Goal: Task Accomplishment & Management: Use online tool/utility

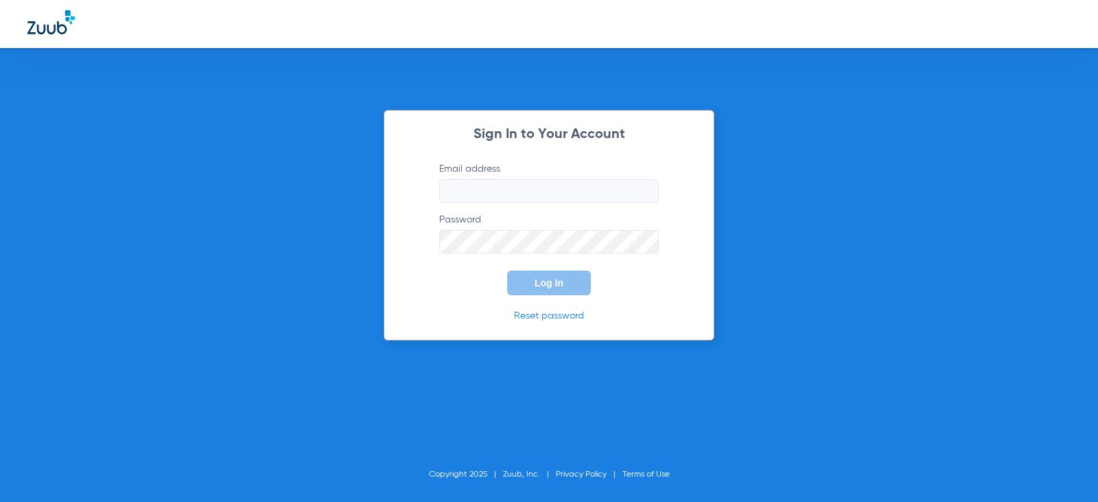
click at [485, 191] on input "Email address" at bounding box center [549, 190] width 220 height 23
type input "megankimrey89@mydentalmail.com"
click at [507, 270] on button "Log In" at bounding box center [549, 282] width 84 height 25
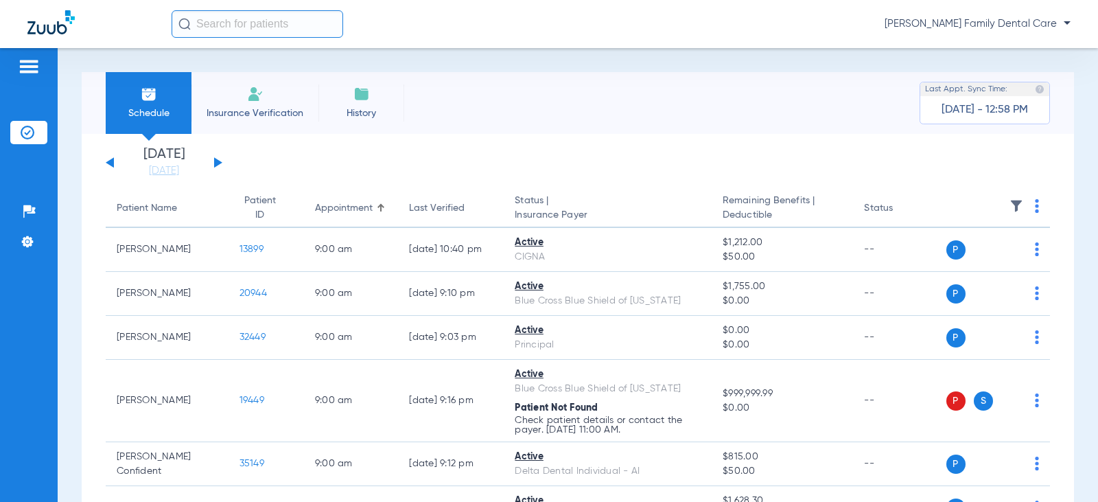
click at [216, 161] on button at bounding box center [218, 162] width 8 height 10
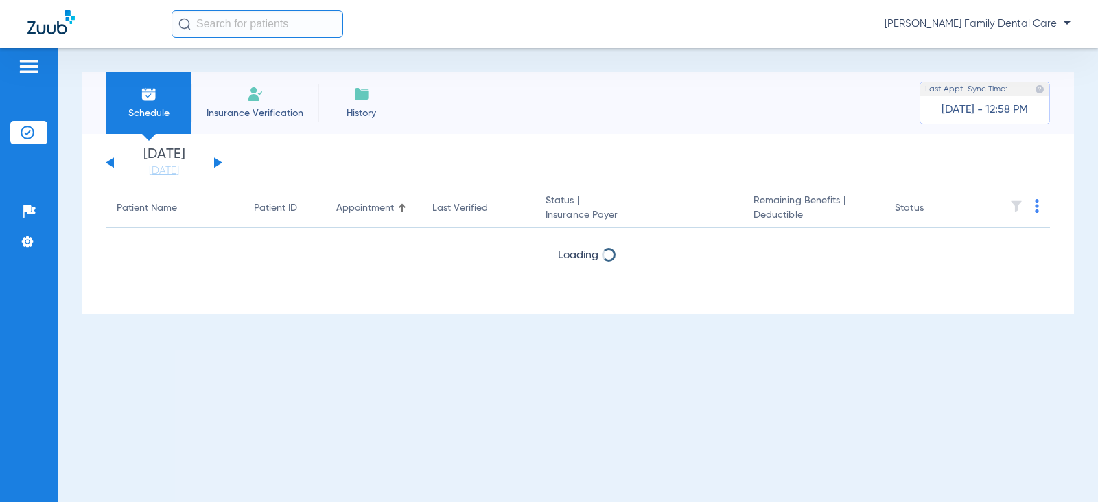
click at [216, 161] on button at bounding box center [218, 162] width 8 height 10
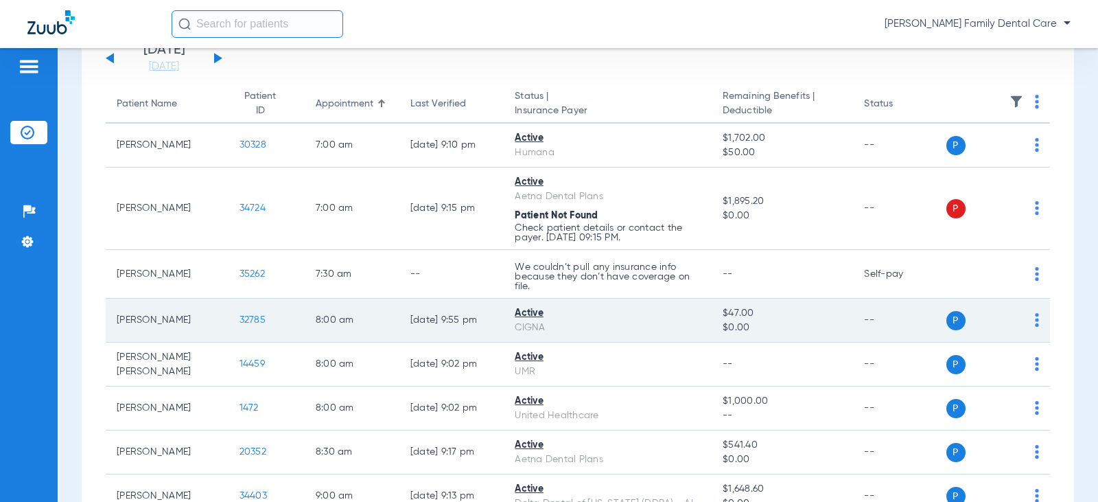
scroll to position [137, 0]
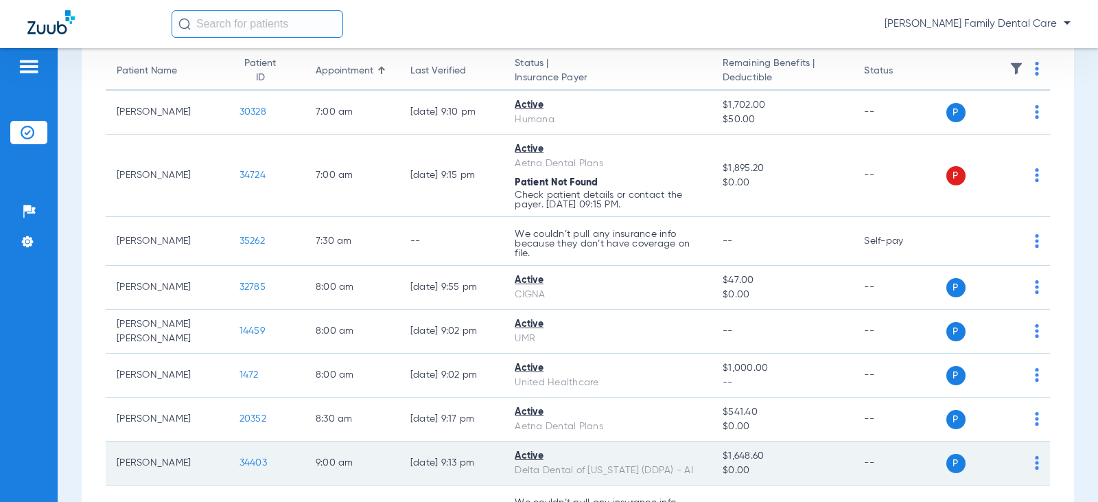
click at [252, 462] on span "34403" at bounding box center [253, 463] width 27 height 10
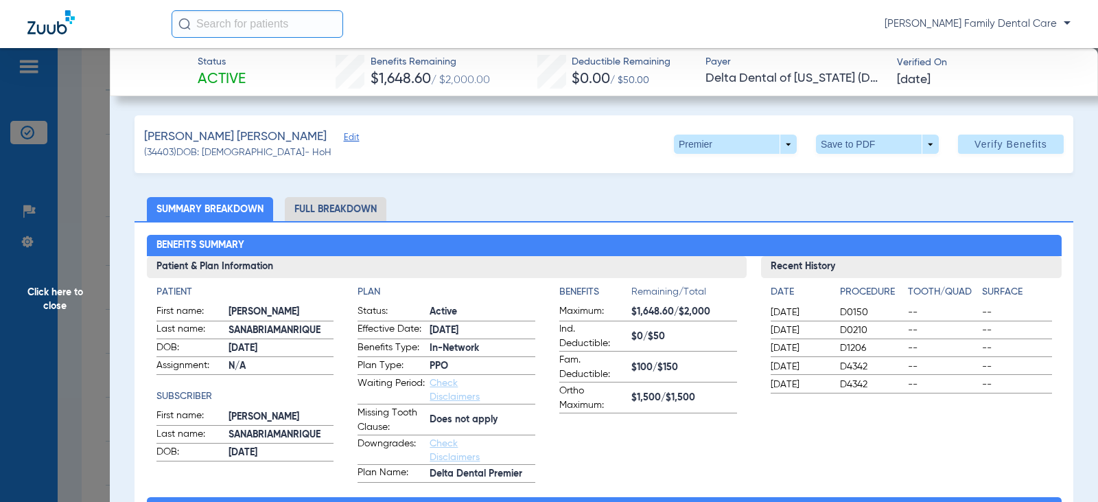
click at [358, 202] on li "Full Breakdown" at bounding box center [336, 209] width 102 height 24
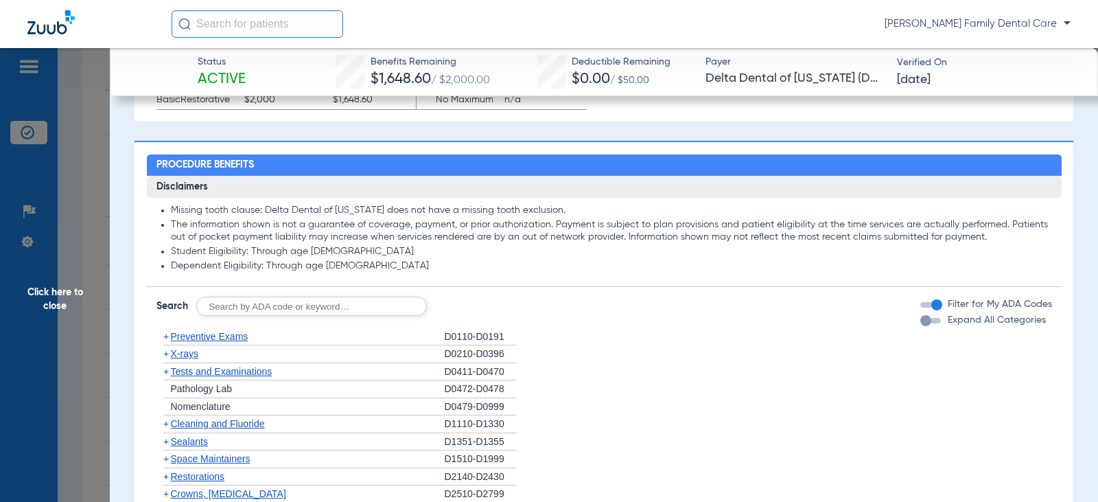
scroll to position [961, 0]
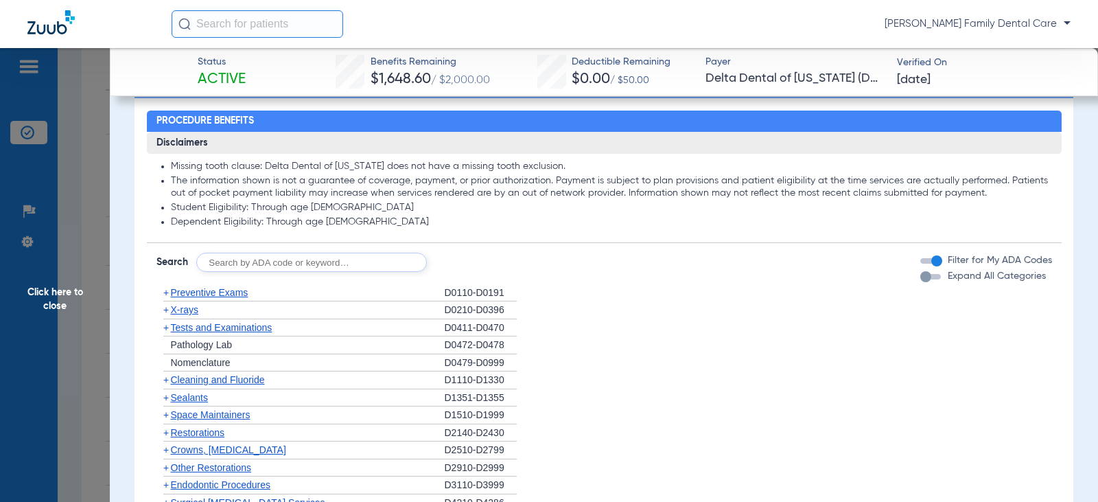
drag, startPoint x: 165, startPoint y: 294, endPoint x: 240, endPoint y: 299, distance: 75.0
click at [167, 294] on span "+" at bounding box center [165, 292] width 5 height 11
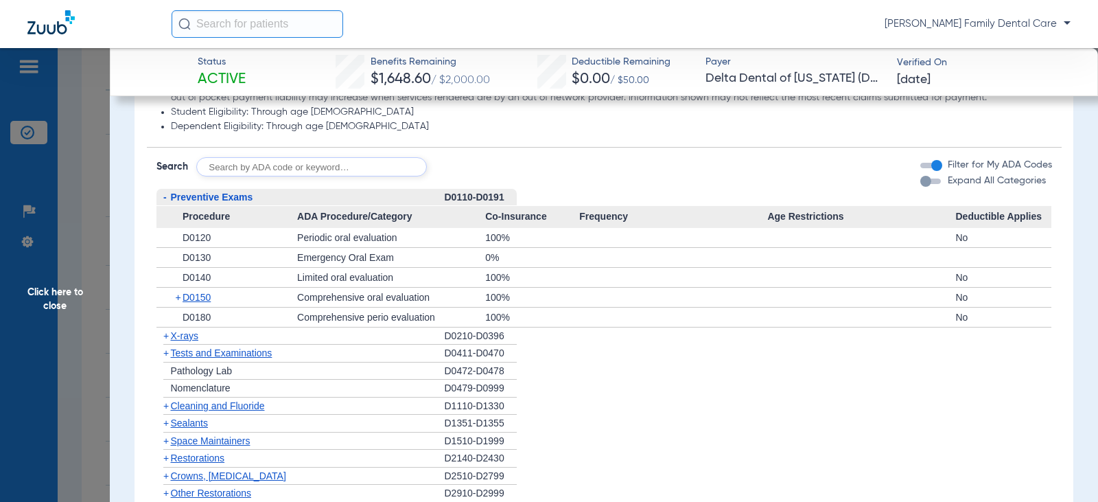
scroll to position [1098, 0]
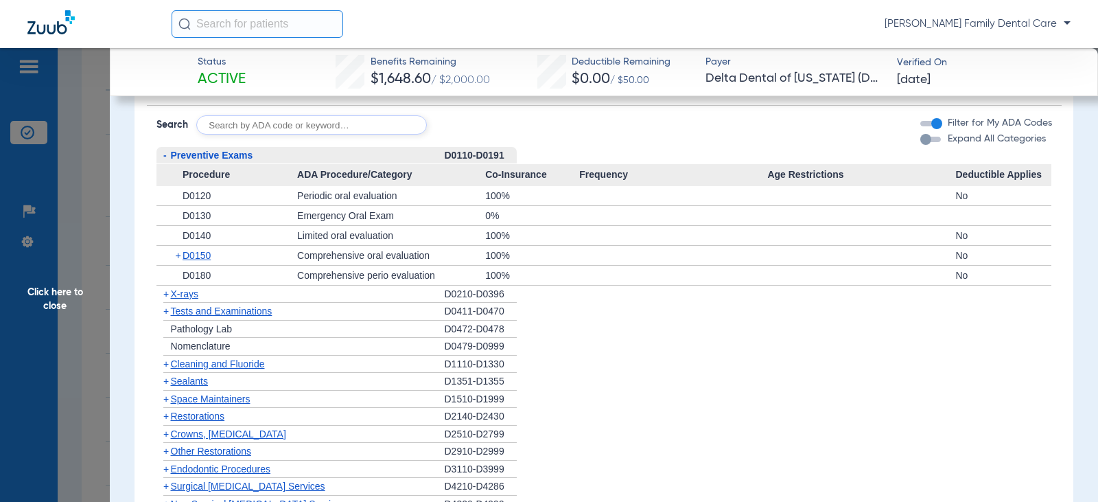
click at [59, 292] on span "Click here to close" at bounding box center [55, 299] width 110 height 502
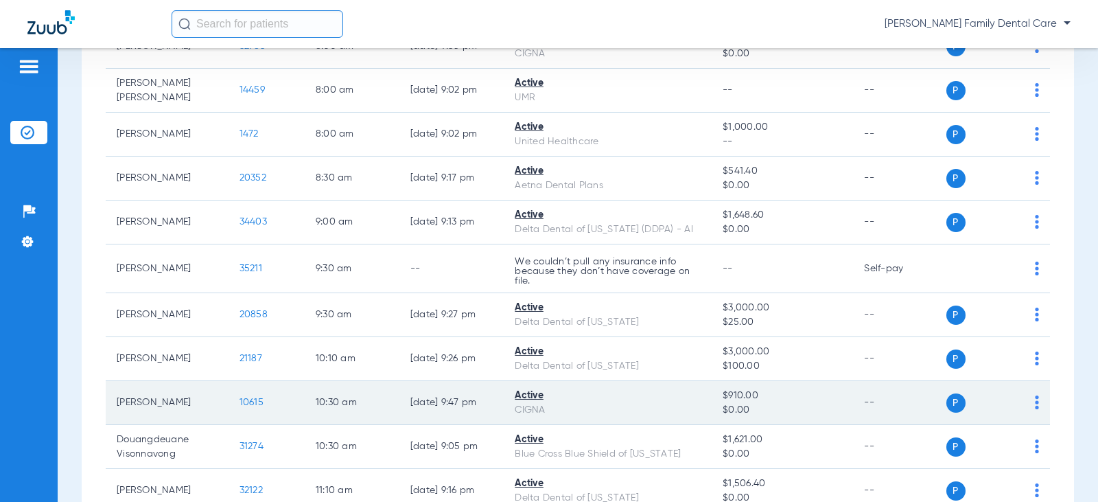
scroll to position [412, 0]
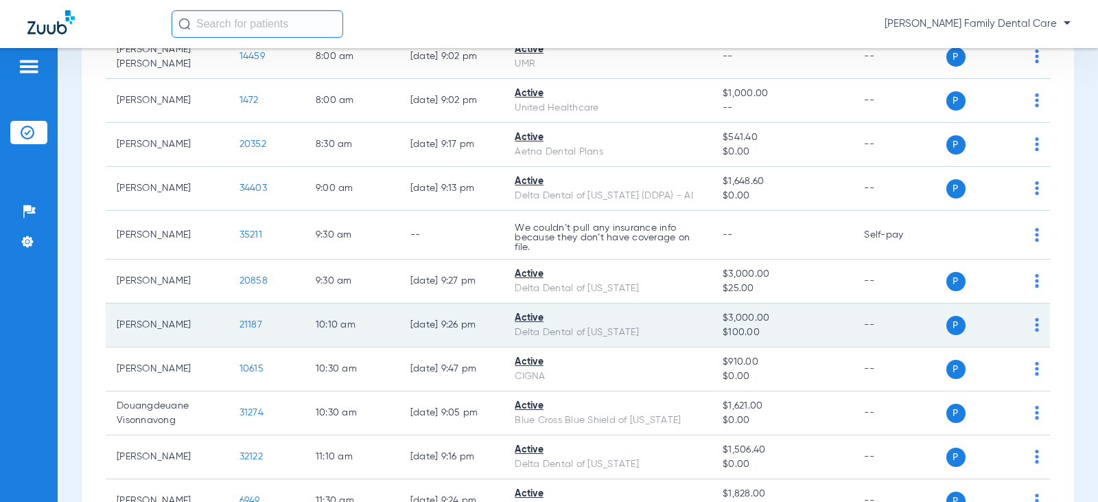
click at [251, 325] on span "21187" at bounding box center [251, 325] width 23 height 10
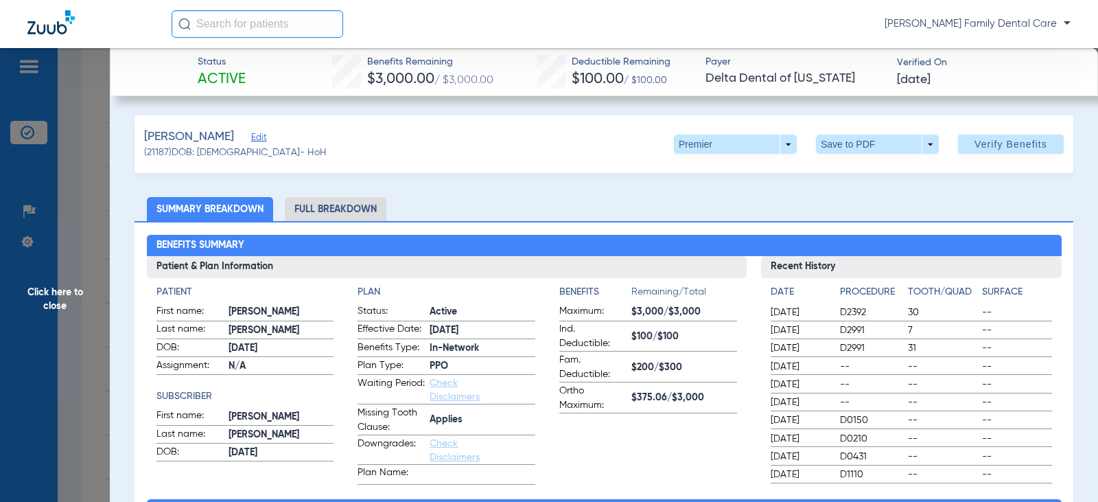
click at [316, 204] on li "Full Breakdown" at bounding box center [336, 209] width 102 height 24
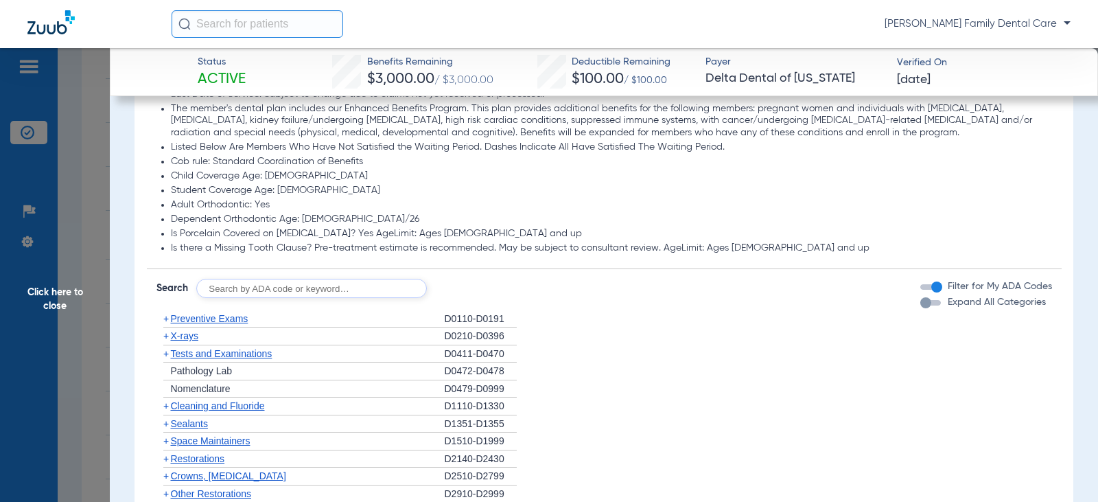
scroll to position [1235, 0]
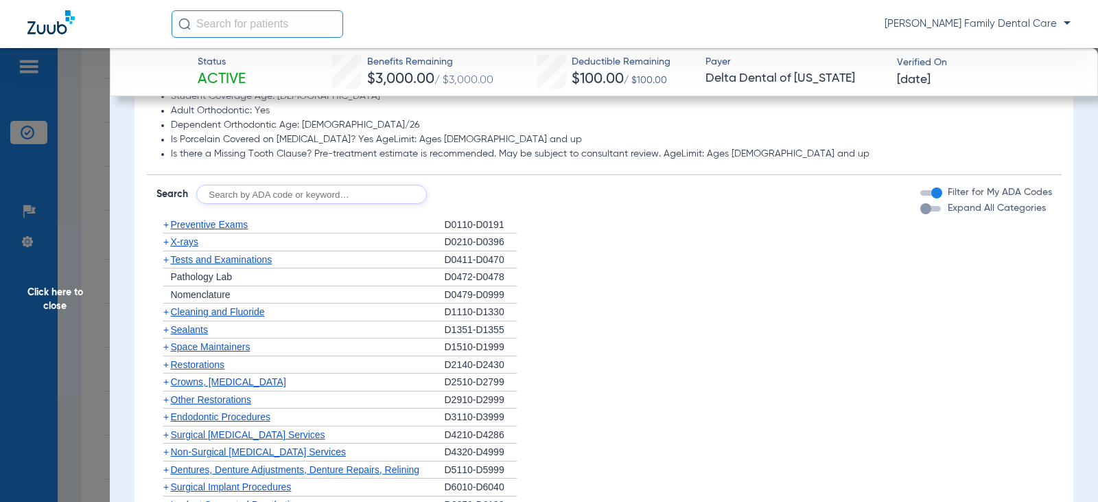
click at [163, 226] on span "+" at bounding box center [165, 224] width 5 height 11
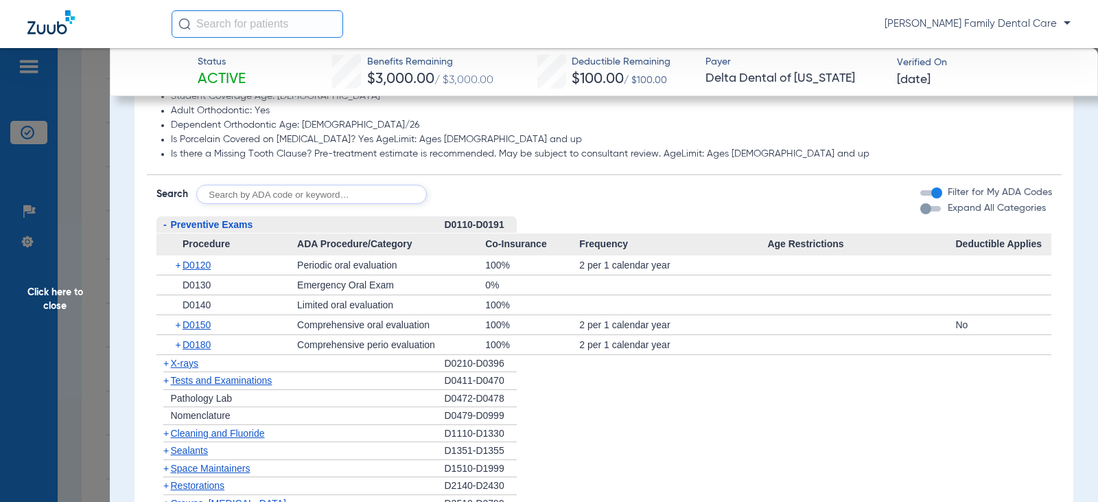
click at [164, 226] on span "-" at bounding box center [164, 224] width 3 height 11
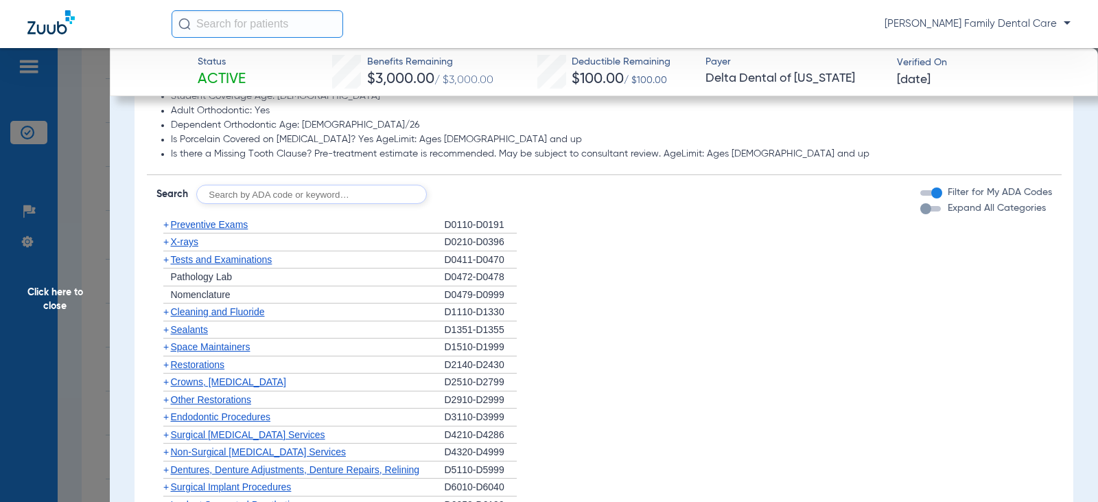
click at [165, 313] on span "+" at bounding box center [165, 311] width 5 height 11
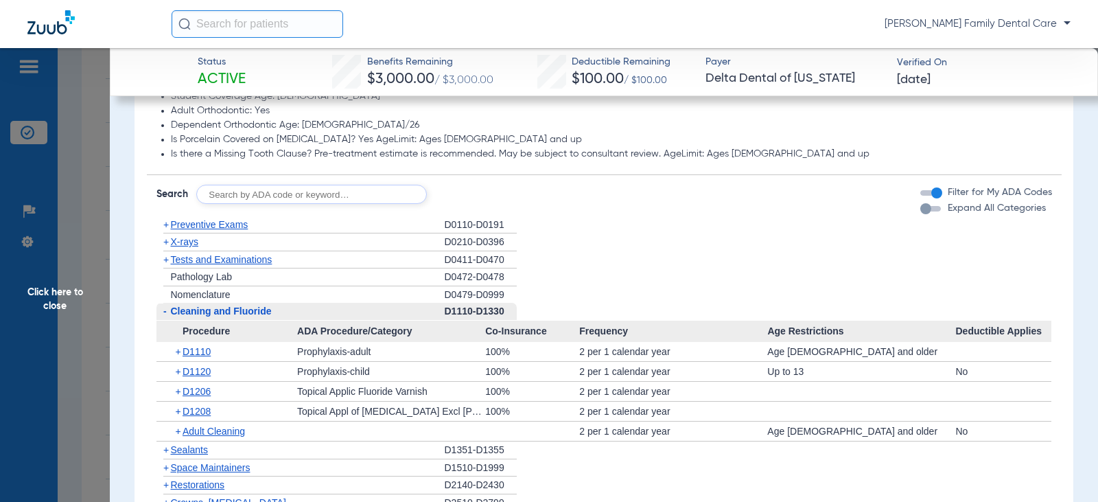
click at [166, 244] on span "+" at bounding box center [165, 241] width 5 height 11
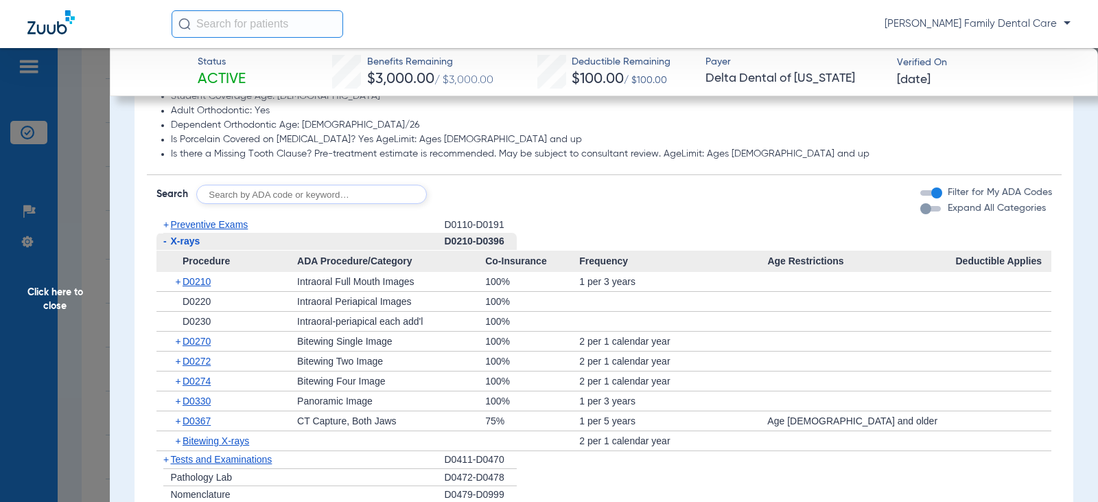
click at [166, 244] on span "-" at bounding box center [164, 240] width 3 height 11
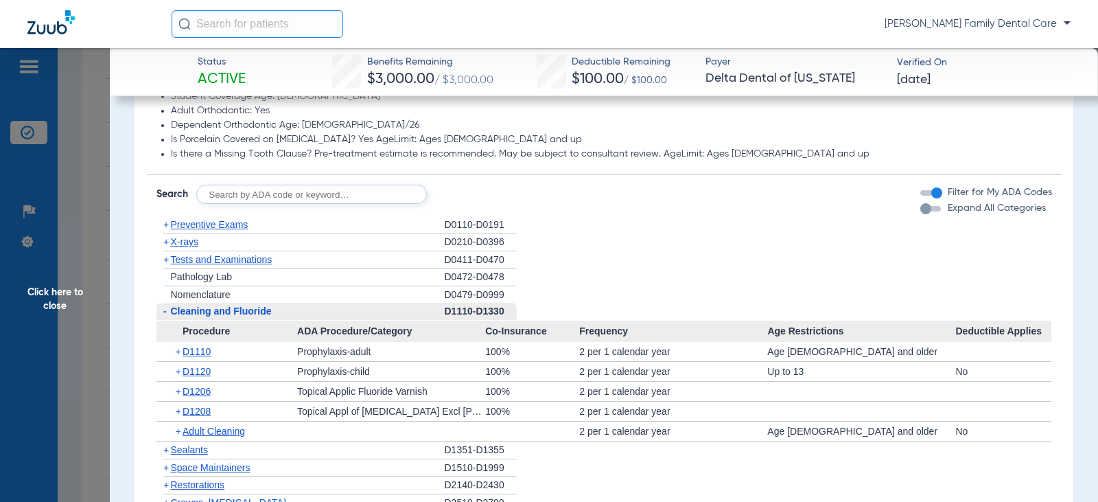
click at [165, 313] on span "-" at bounding box center [164, 310] width 3 height 11
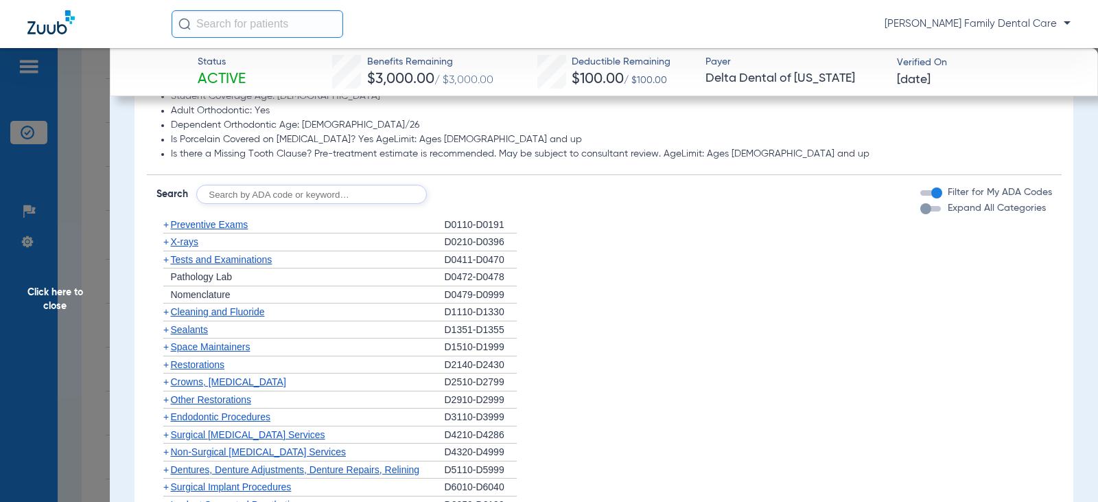
click at [165, 313] on span "+" at bounding box center [165, 311] width 5 height 11
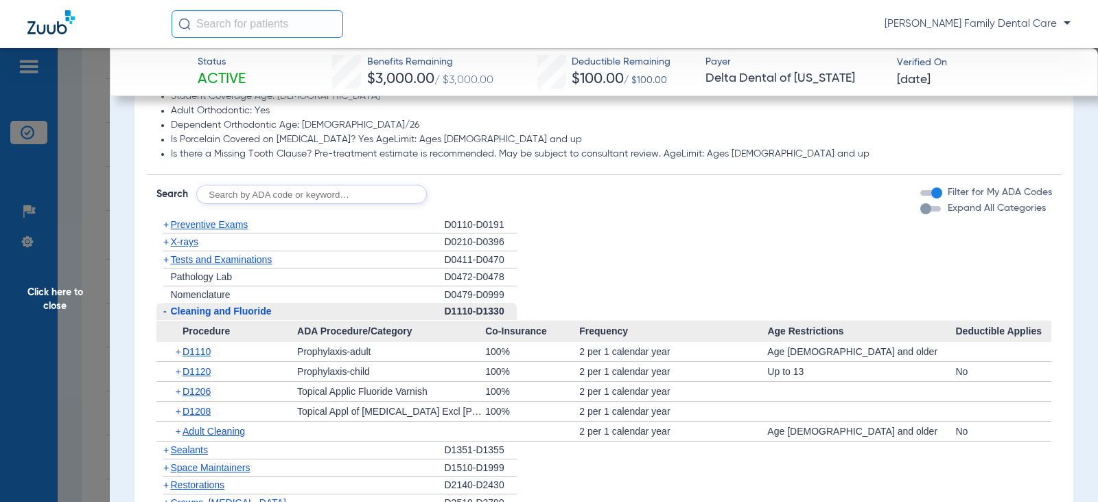
click at [165, 313] on span "-" at bounding box center [164, 310] width 3 height 11
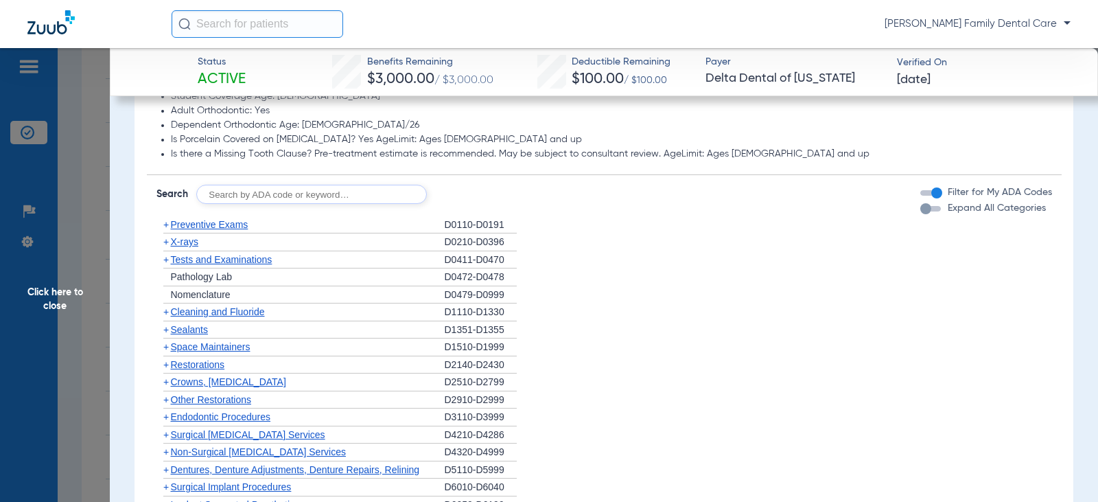
click at [165, 328] on span "+" at bounding box center [165, 329] width 5 height 11
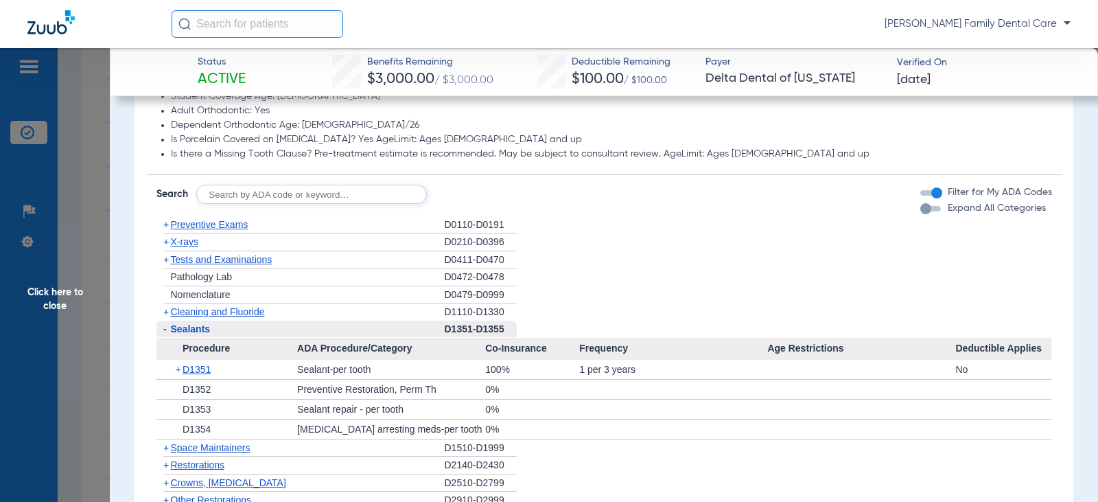
click at [165, 328] on span "-" at bounding box center [164, 328] width 3 height 11
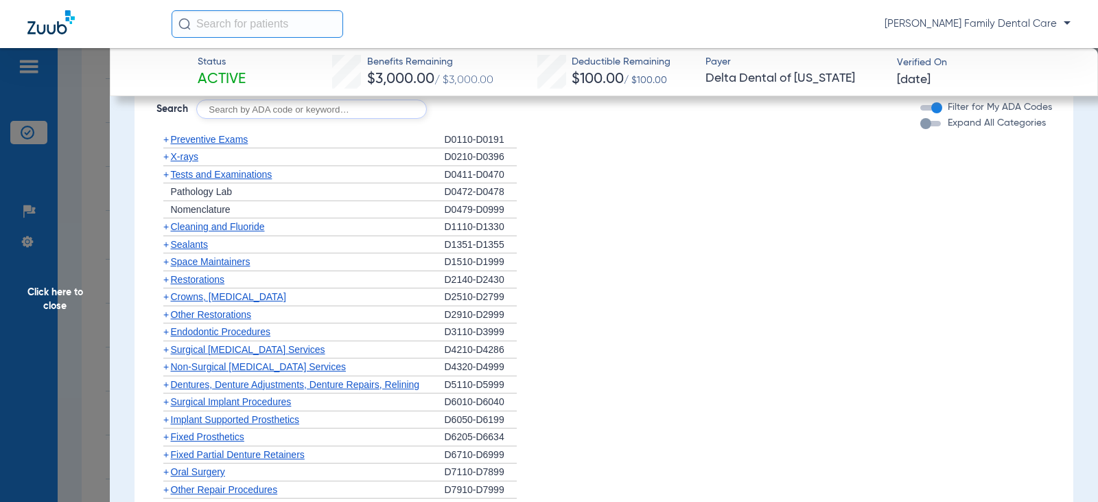
scroll to position [1373, 0]
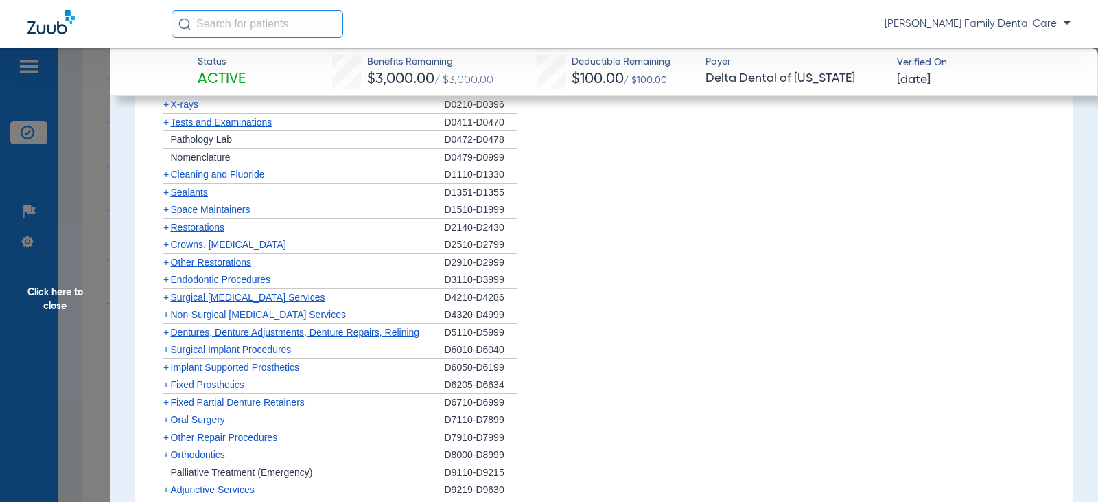
click at [168, 264] on span "+" at bounding box center [165, 262] width 5 height 11
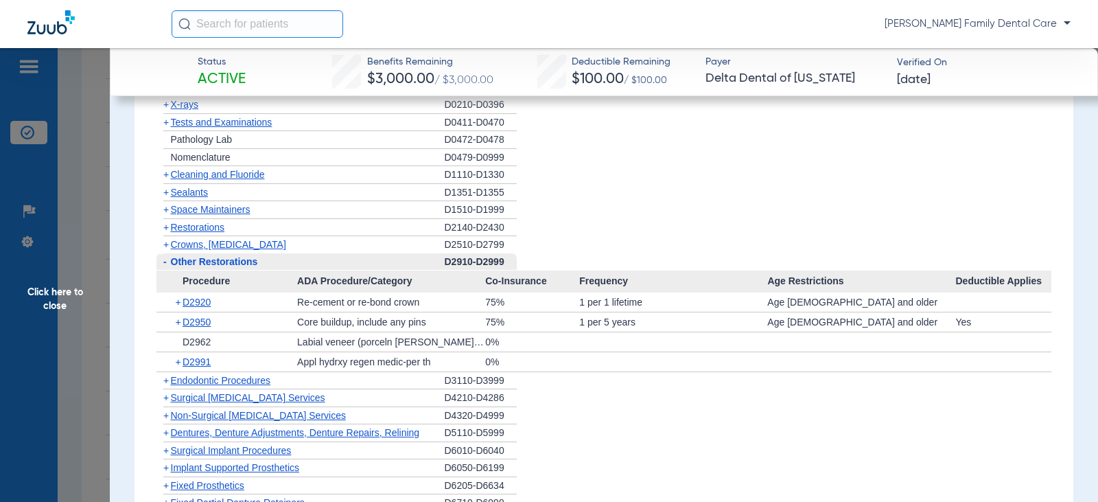
click at [167, 265] on span "-" at bounding box center [163, 261] width 14 height 17
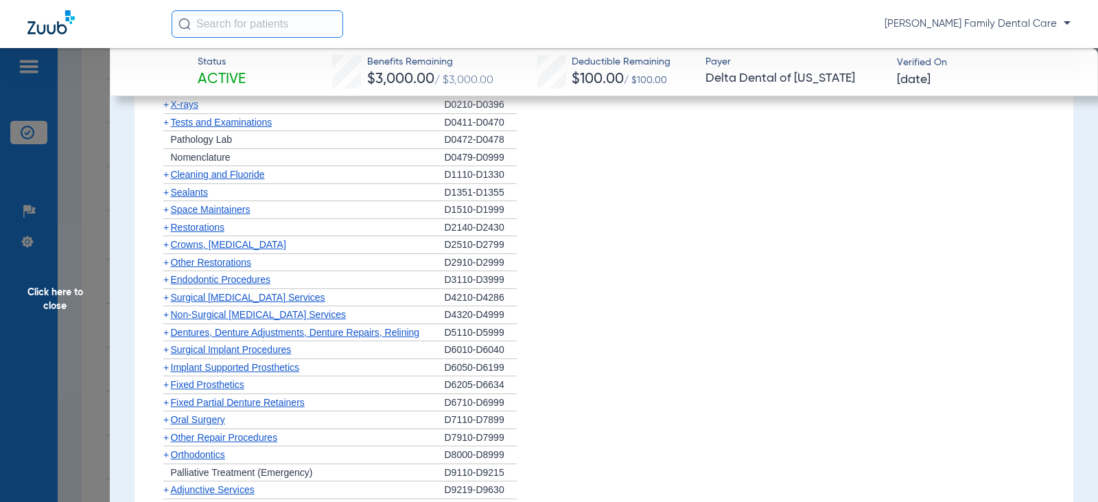
click at [167, 247] on span "+" at bounding box center [165, 244] width 5 height 11
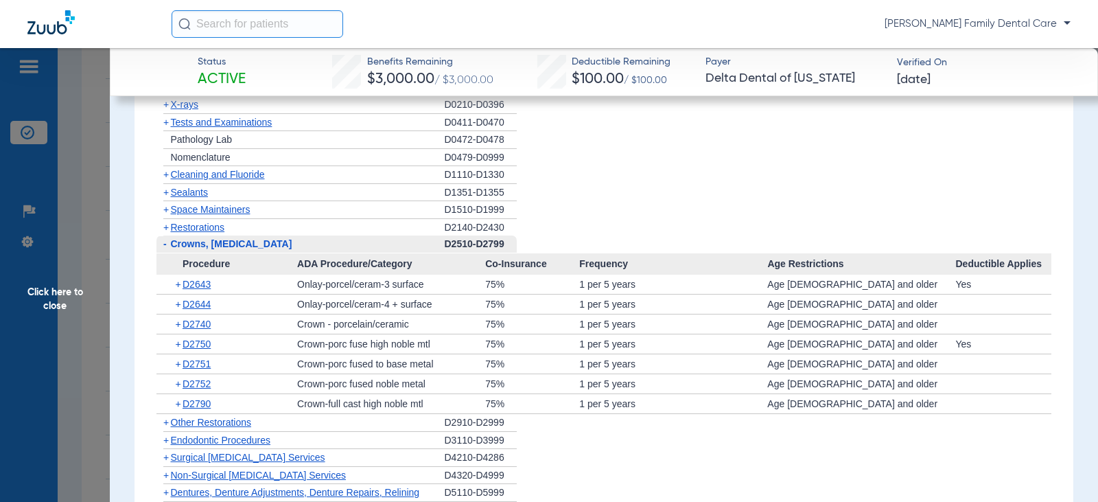
click at [167, 247] on span "-" at bounding box center [163, 243] width 14 height 17
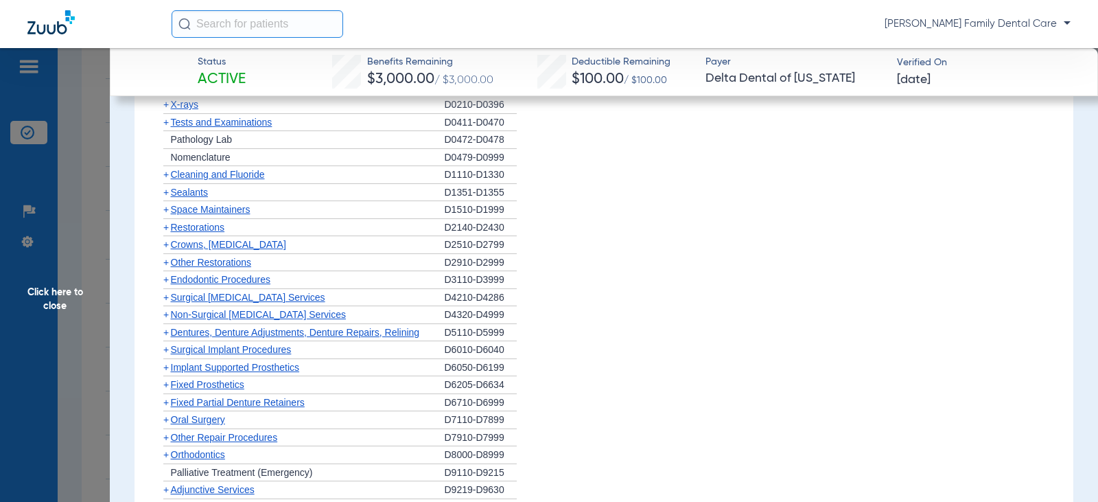
click at [163, 279] on span "+" at bounding box center [165, 279] width 5 height 11
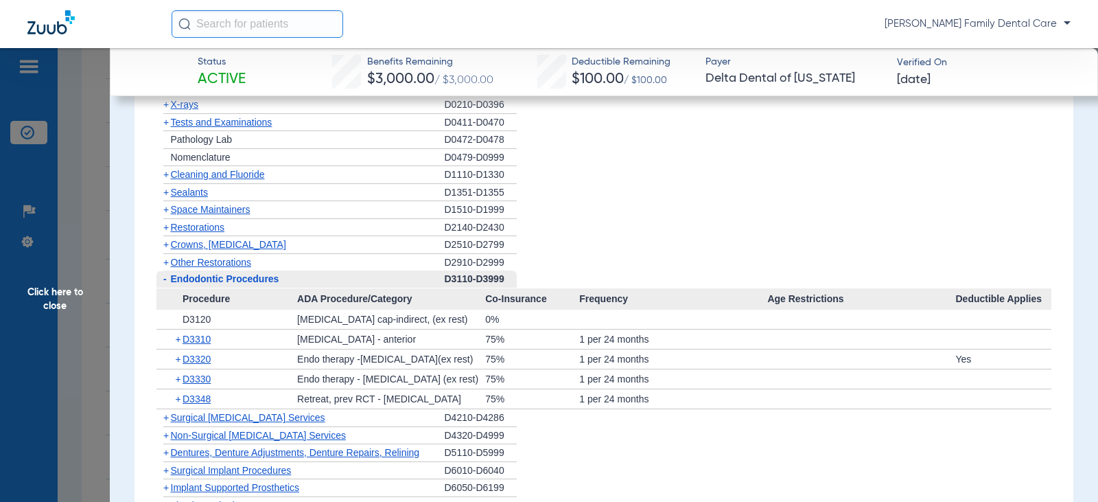
click at [163, 279] on span "-" at bounding box center [164, 278] width 3 height 11
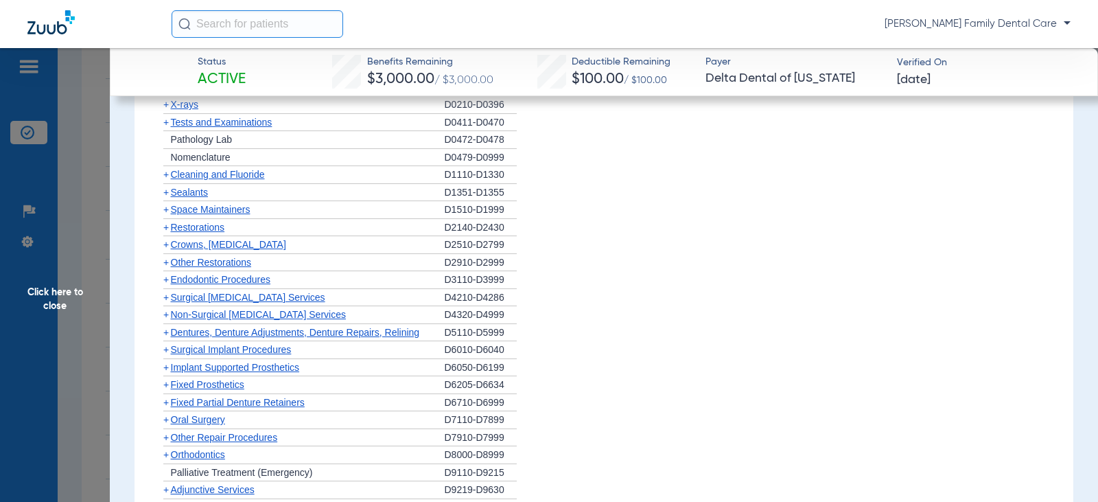
click at [167, 315] on span "+" at bounding box center [165, 314] width 5 height 11
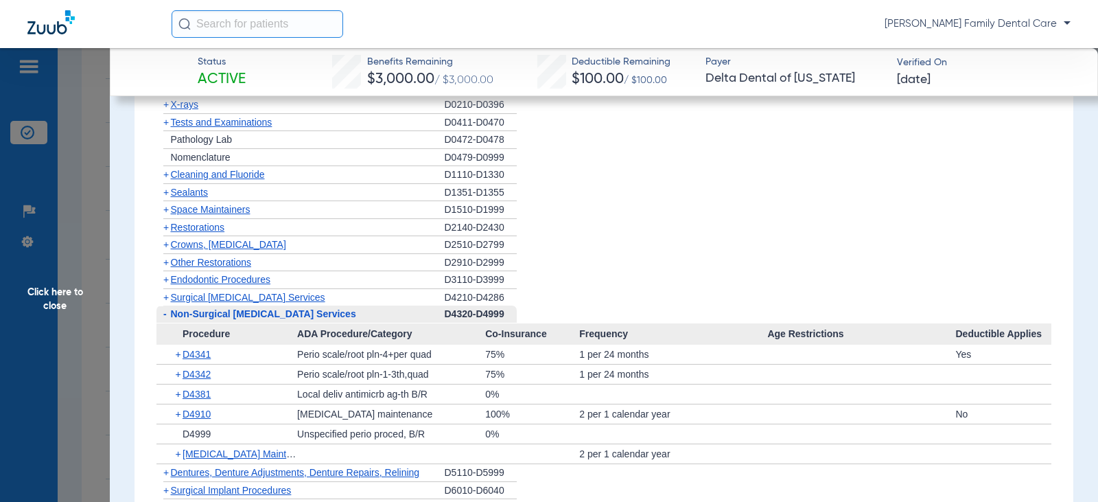
click at [165, 316] on span "-" at bounding box center [164, 313] width 3 height 11
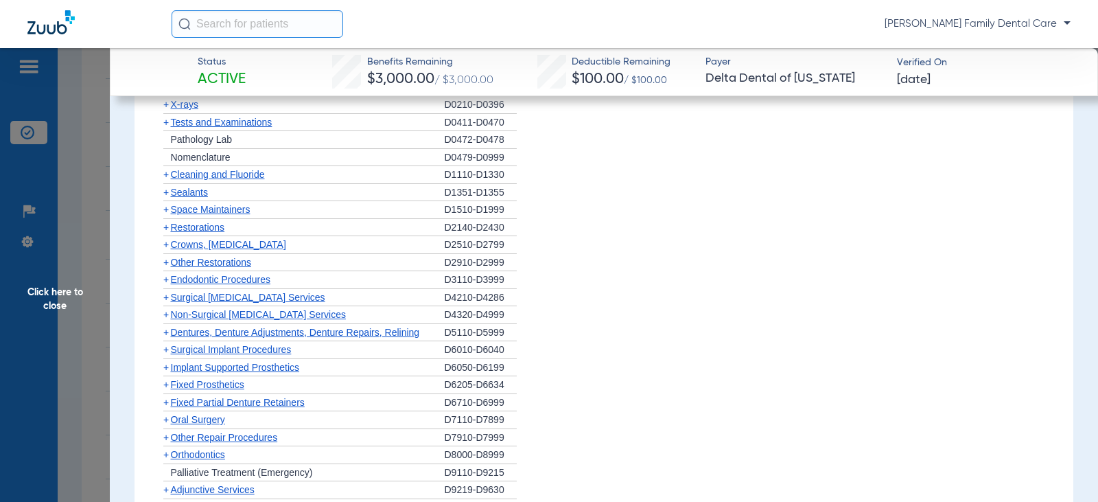
click at [167, 336] on span "+" at bounding box center [165, 332] width 5 height 11
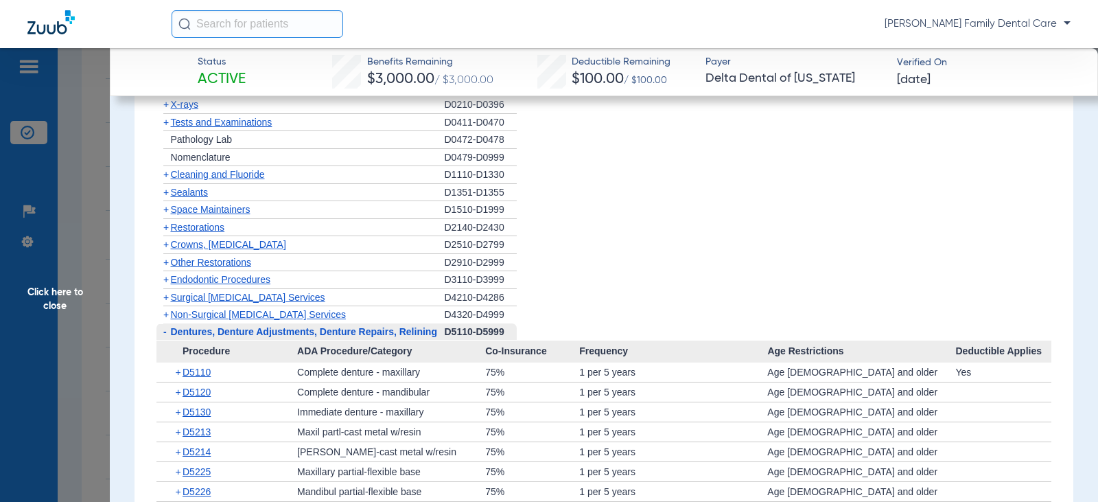
click at [167, 336] on span "-" at bounding box center [163, 331] width 14 height 17
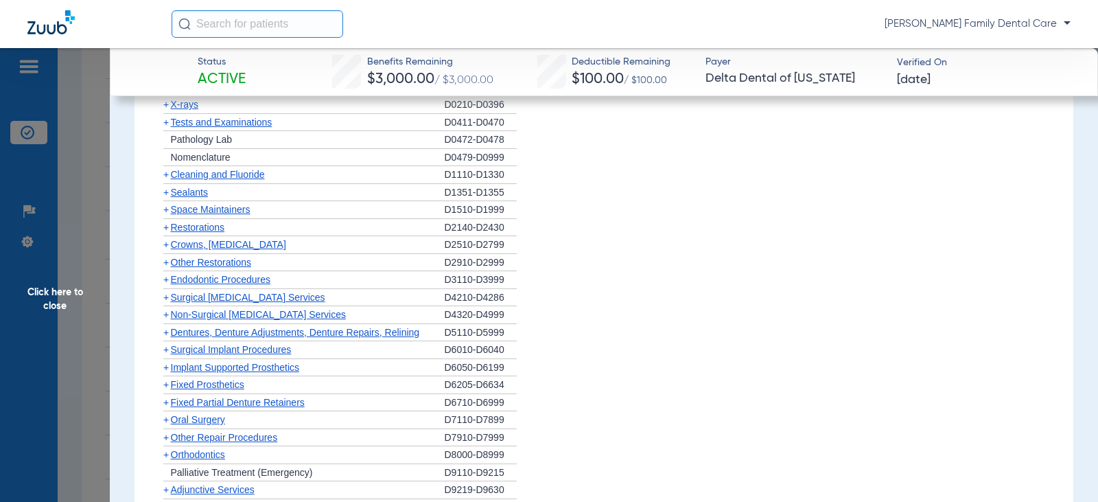
click at [165, 351] on span "+" at bounding box center [165, 349] width 5 height 11
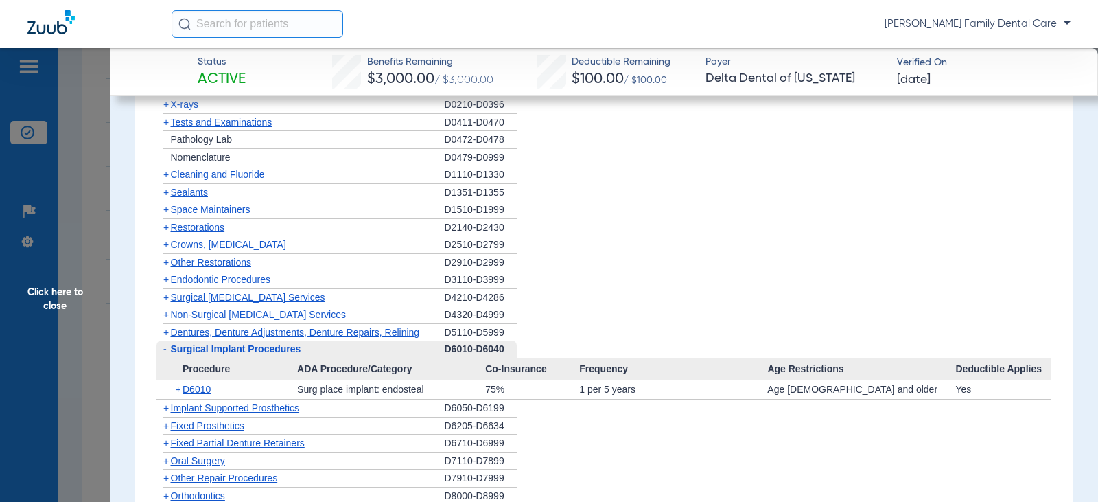
click at [165, 351] on span "-" at bounding box center [164, 348] width 3 height 11
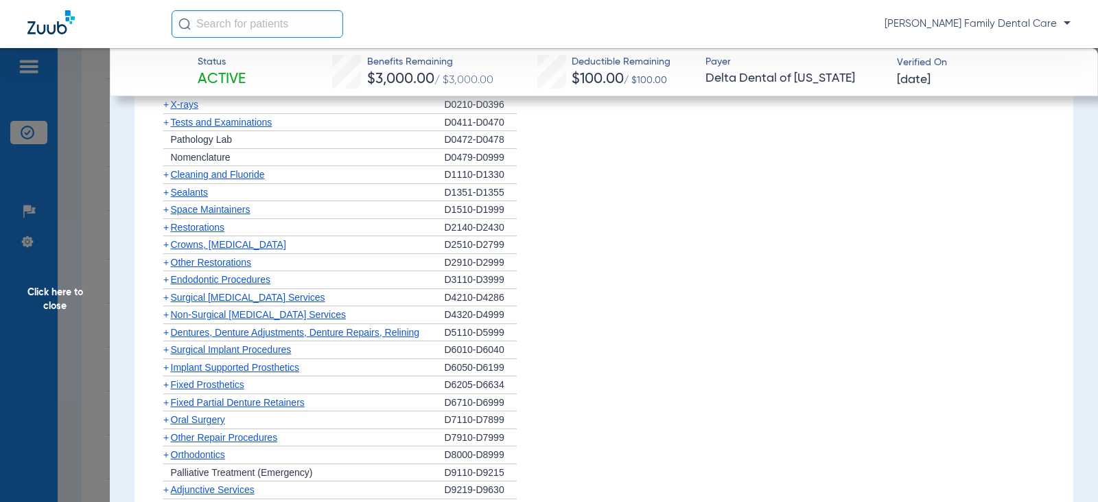
click at [167, 369] on span "+" at bounding box center [165, 367] width 5 height 11
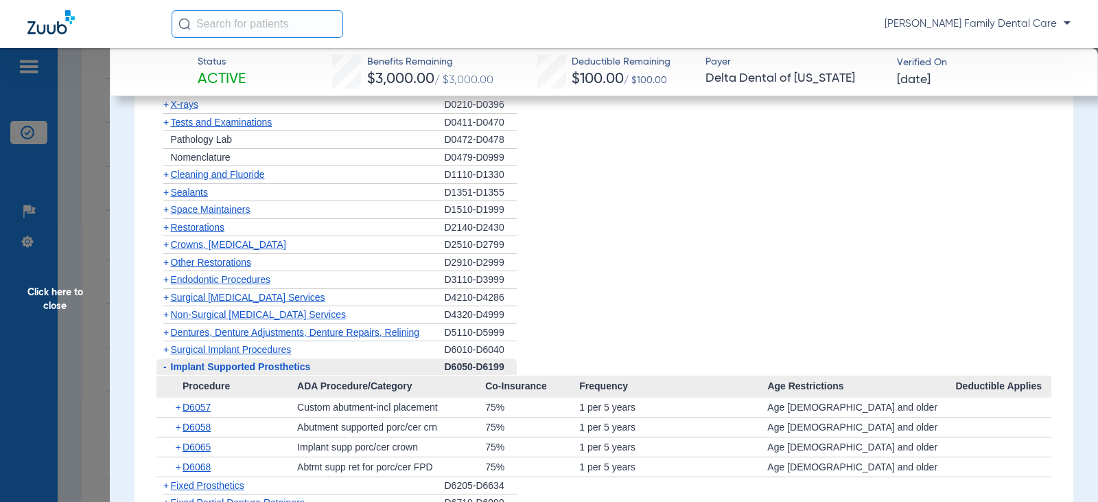
click at [166, 369] on span "-" at bounding box center [164, 366] width 3 height 11
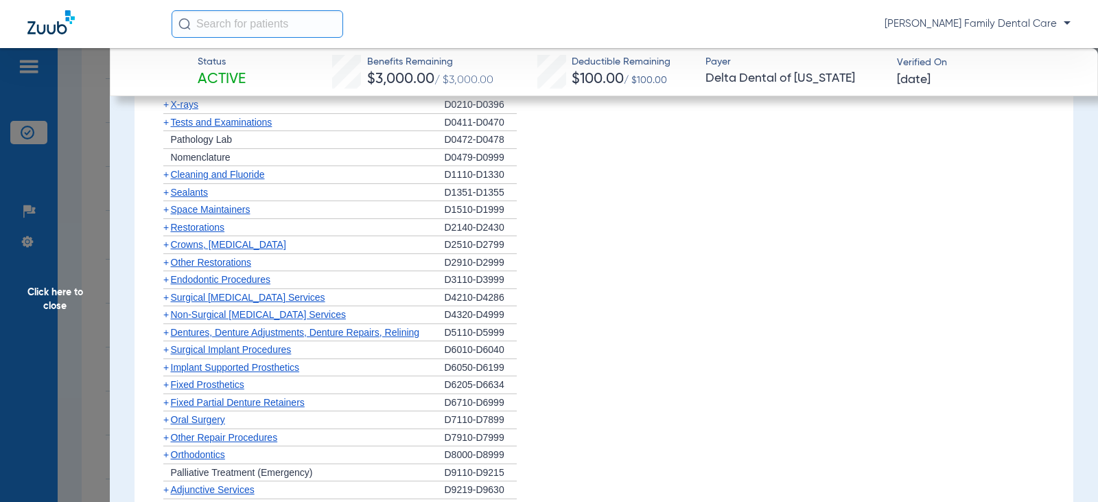
click at [165, 385] on span "+" at bounding box center [165, 384] width 5 height 11
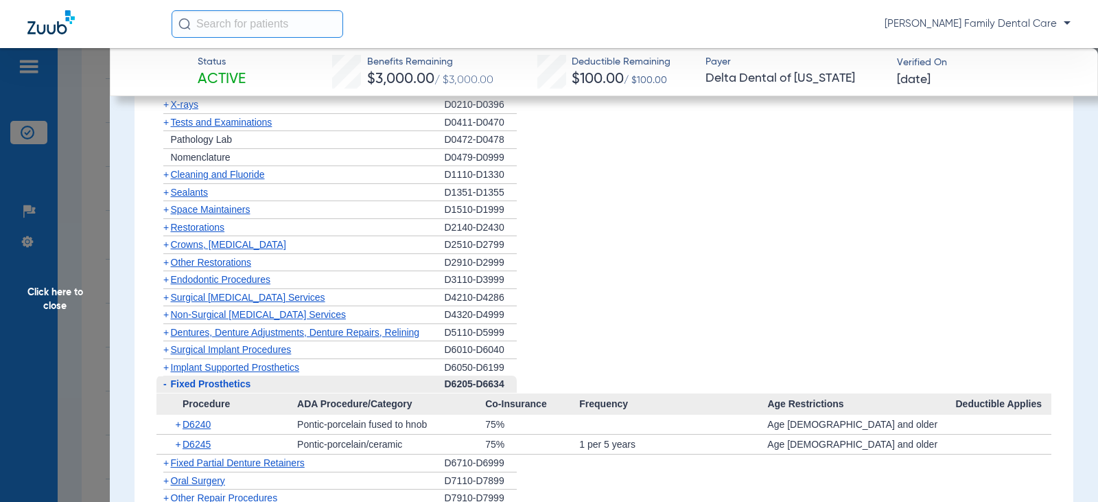
click at [162, 385] on span "-" at bounding box center [163, 383] width 14 height 17
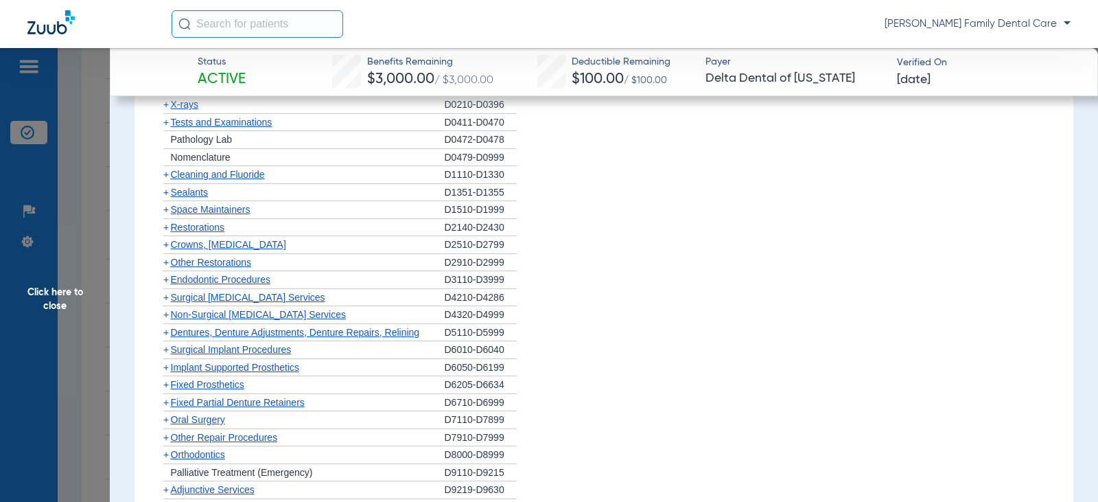
click at [165, 401] on span "+" at bounding box center [165, 402] width 5 height 11
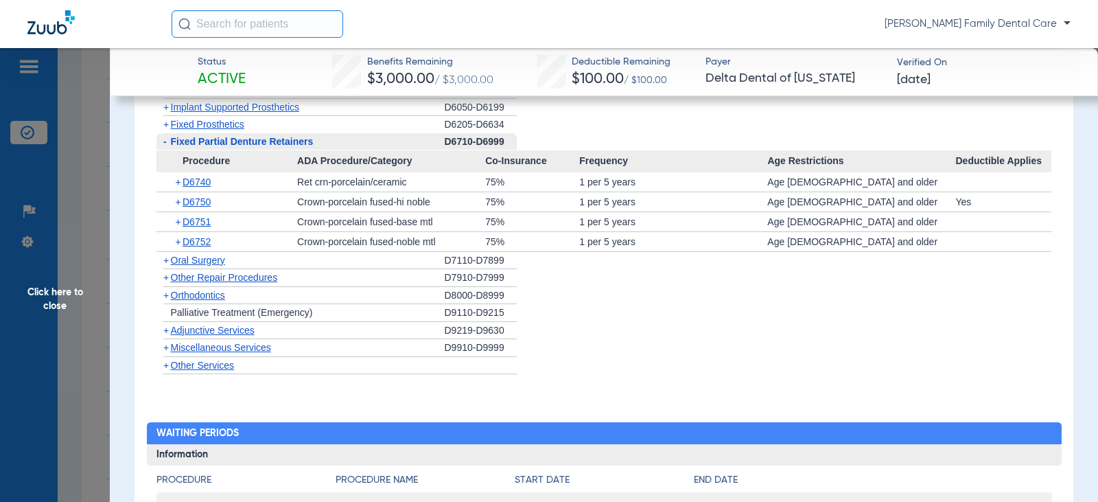
scroll to position [1647, 0]
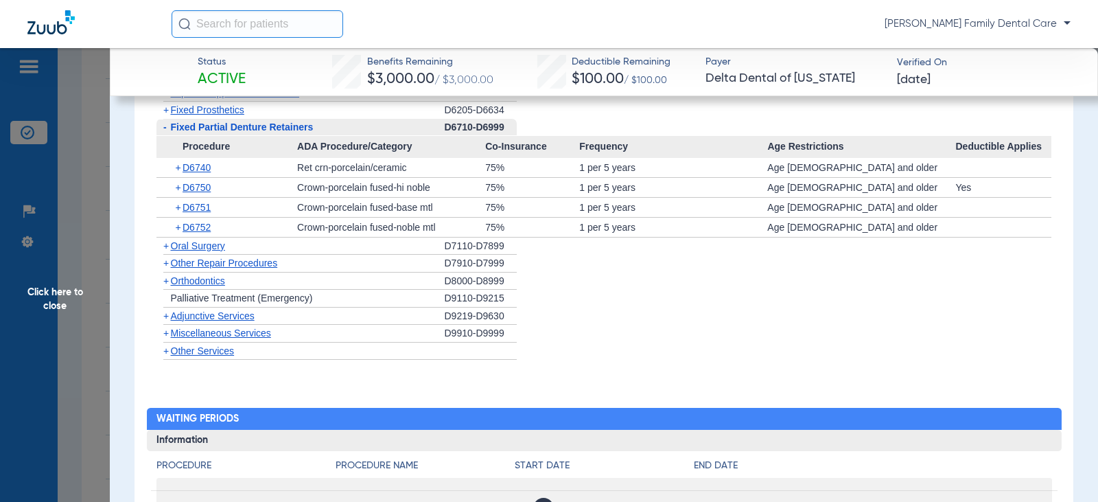
click at [166, 126] on span "-" at bounding box center [164, 126] width 3 height 11
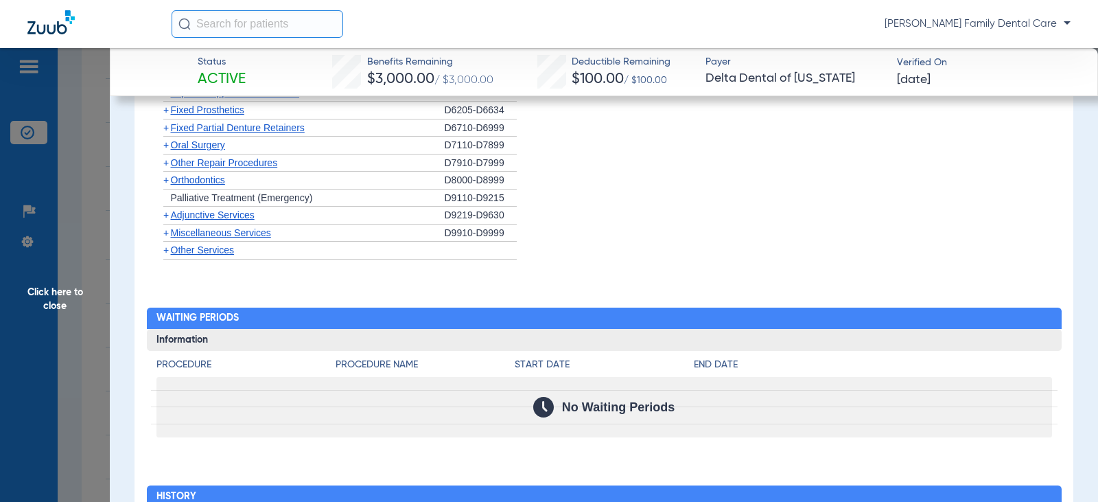
click at [164, 148] on span "+" at bounding box center [165, 144] width 5 height 11
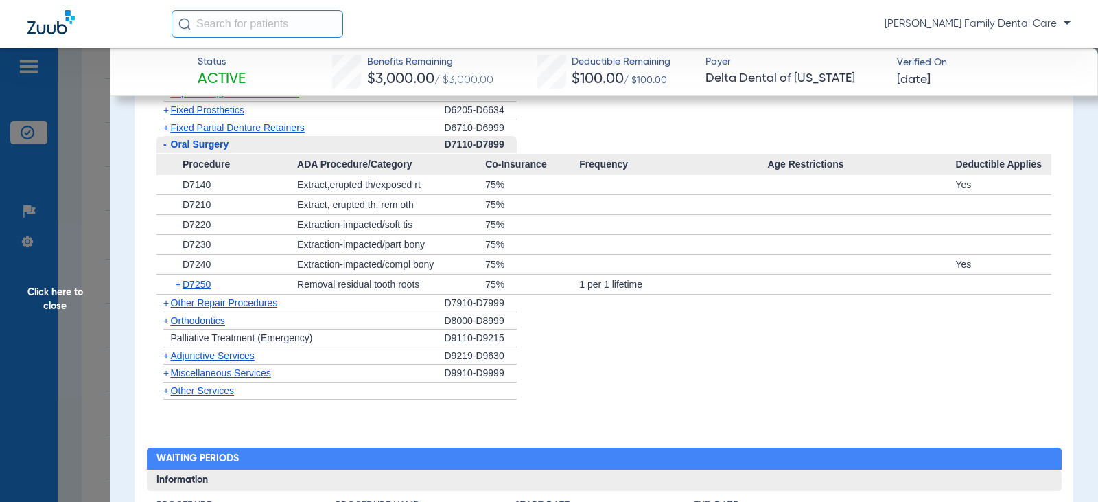
click at [166, 321] on span "+" at bounding box center [165, 320] width 5 height 11
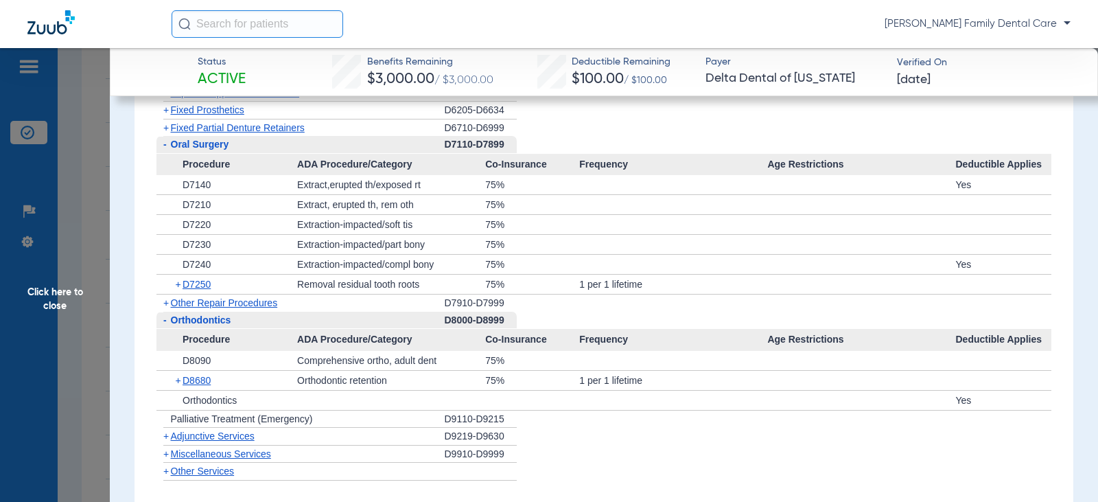
click at [166, 321] on span "-" at bounding box center [164, 319] width 3 height 11
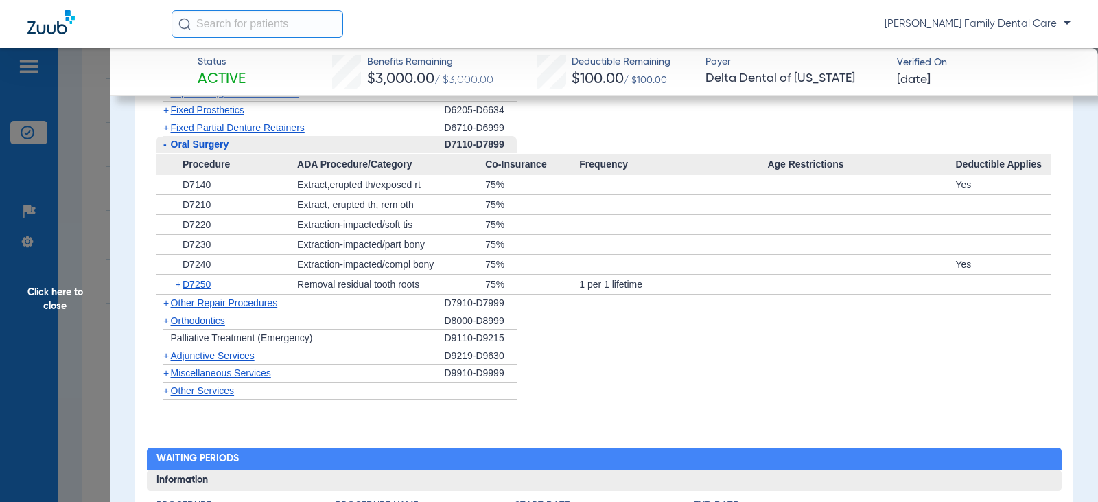
click at [165, 358] on span "+" at bounding box center [165, 355] width 5 height 11
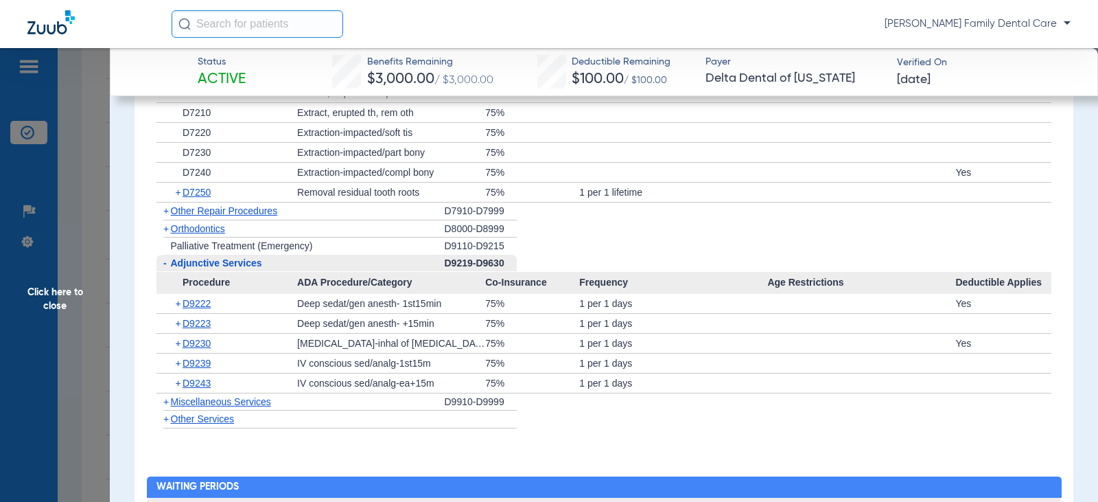
scroll to position [1785, 0]
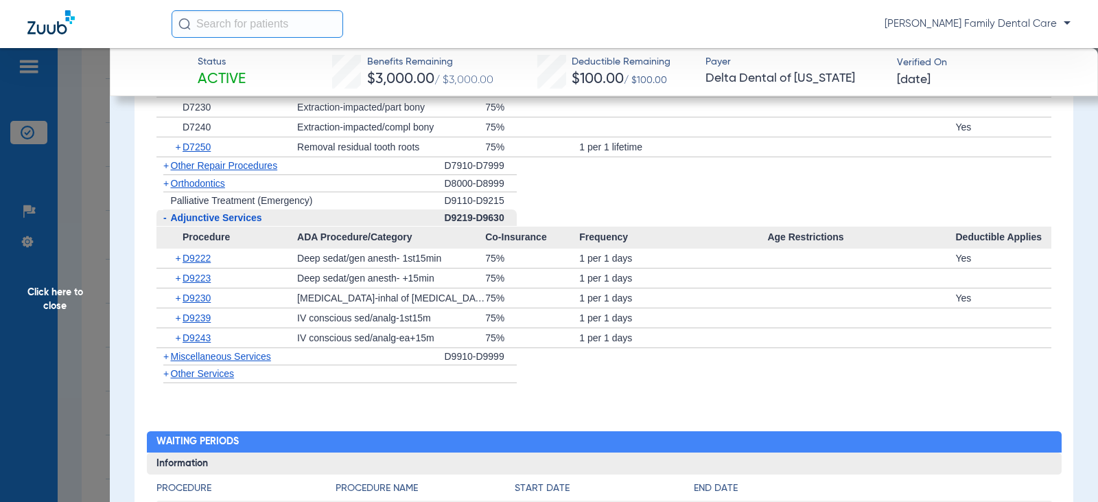
click at [168, 357] on span "+" at bounding box center [165, 356] width 5 height 11
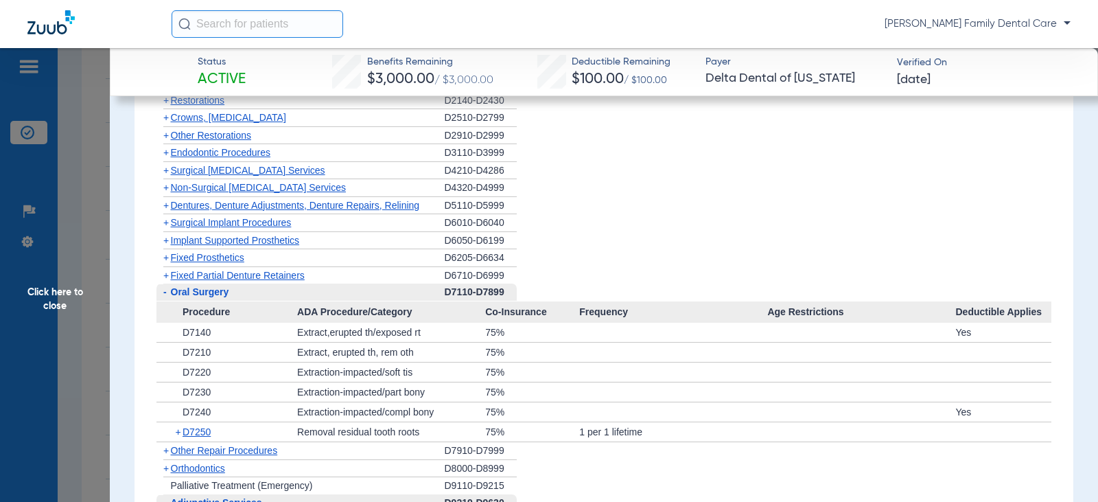
scroll to position [1373, 0]
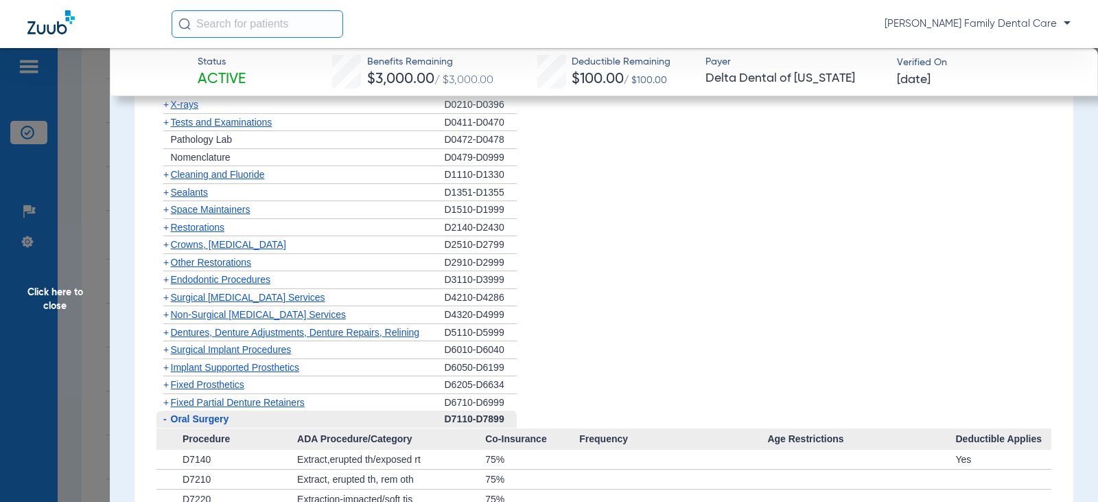
click at [167, 314] on span "+" at bounding box center [165, 314] width 5 height 11
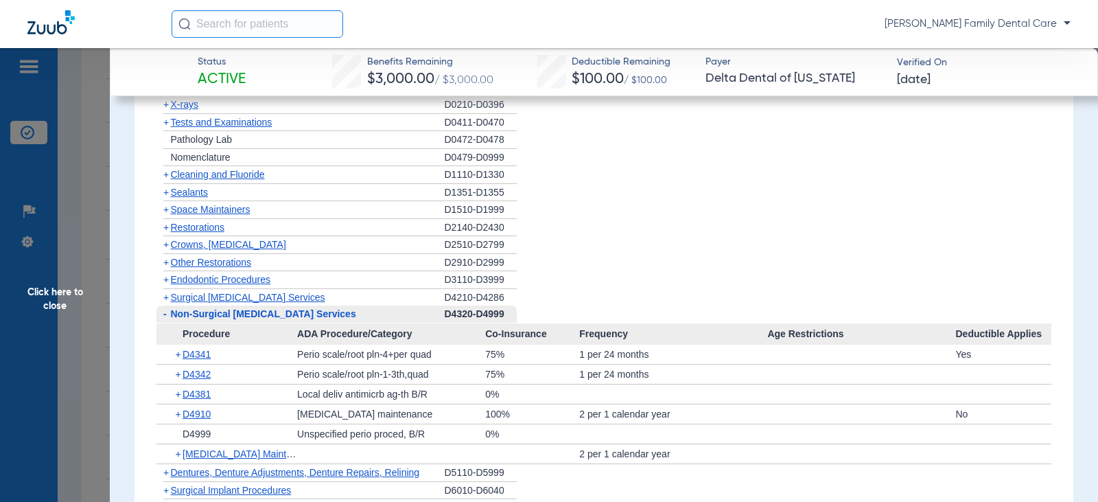
click at [52, 305] on span "Click here to close" at bounding box center [55, 299] width 110 height 502
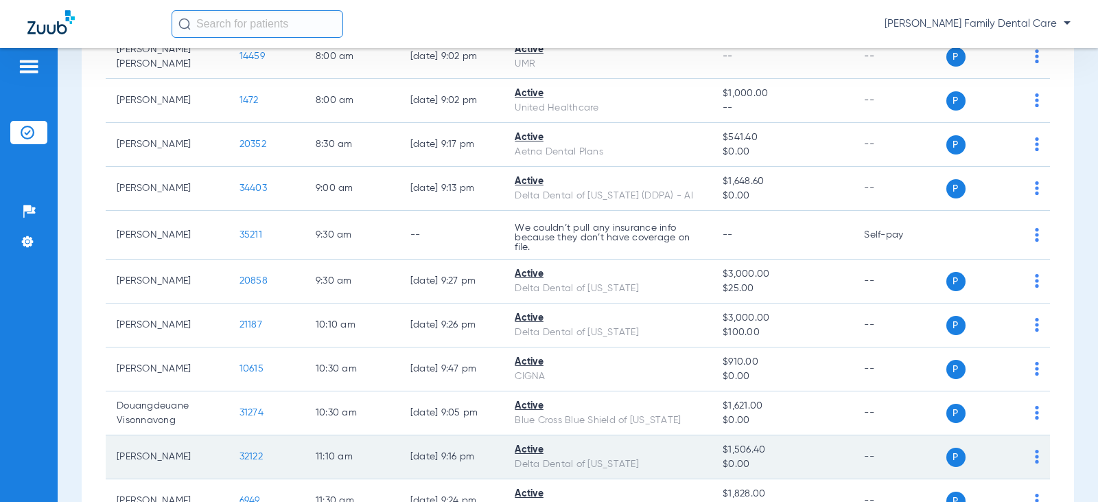
click at [244, 452] on span "32122" at bounding box center [251, 457] width 23 height 10
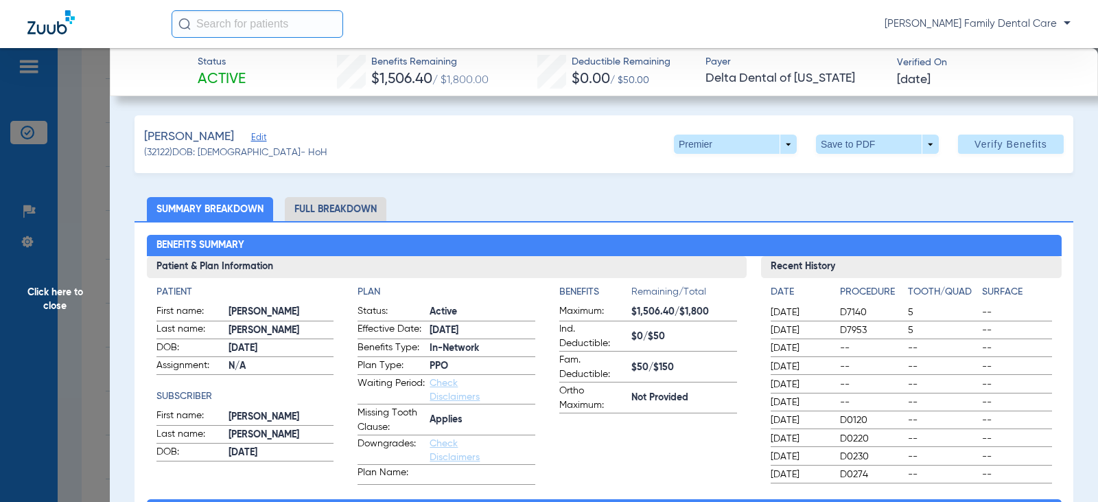
click at [346, 212] on li "Full Breakdown" at bounding box center [336, 209] width 102 height 24
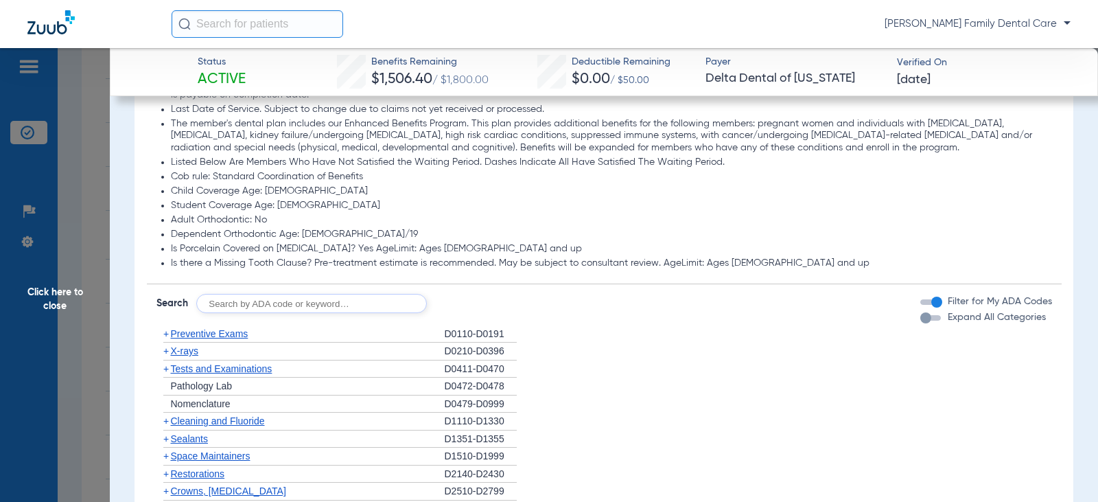
scroll to position [1235, 0]
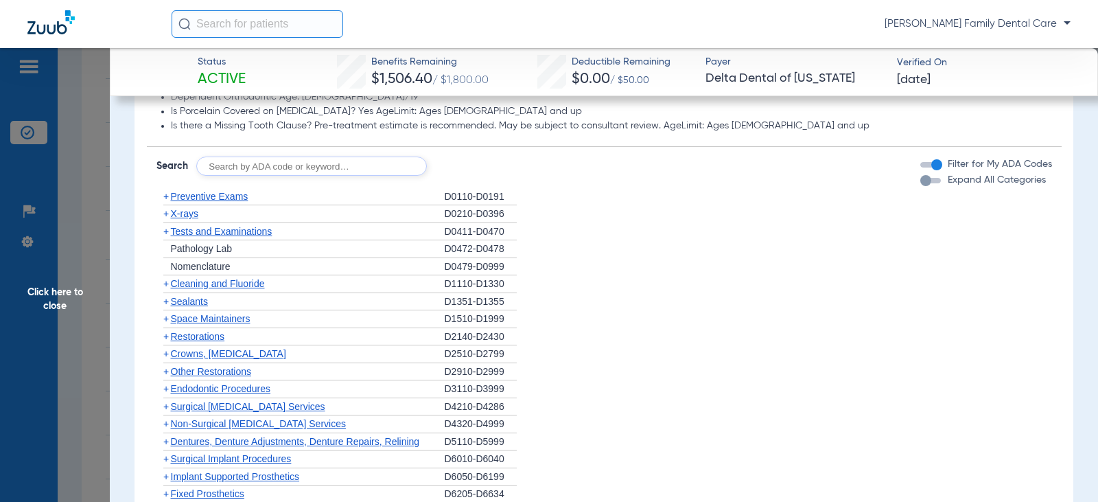
click at [165, 196] on span "+" at bounding box center [165, 196] width 5 height 11
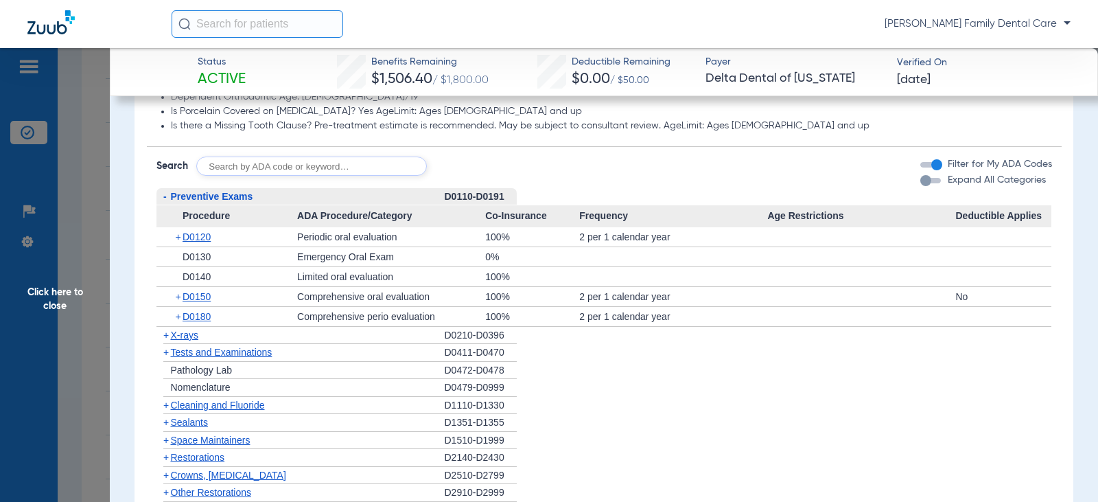
click at [166, 195] on span "-" at bounding box center [164, 196] width 3 height 11
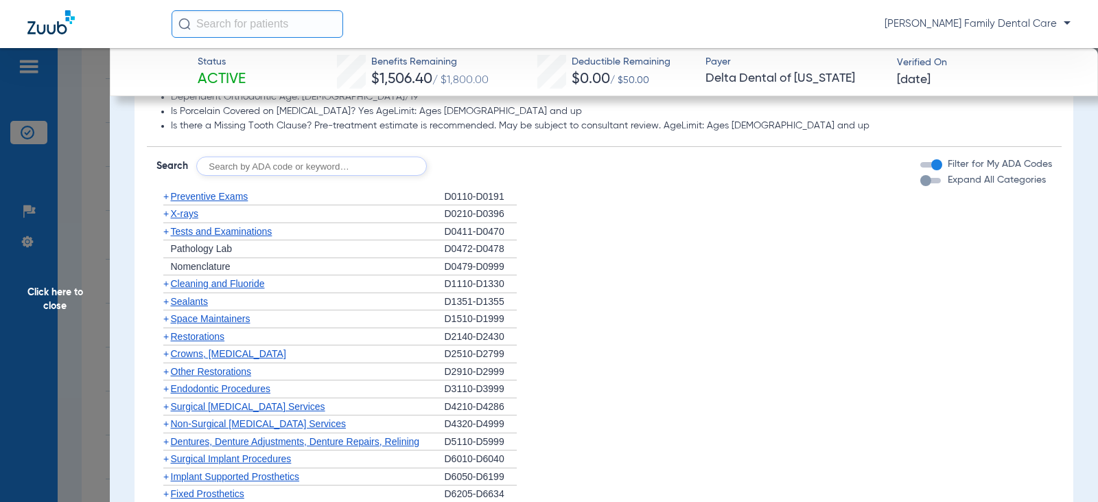
click at [164, 283] on span "+" at bounding box center [165, 283] width 5 height 11
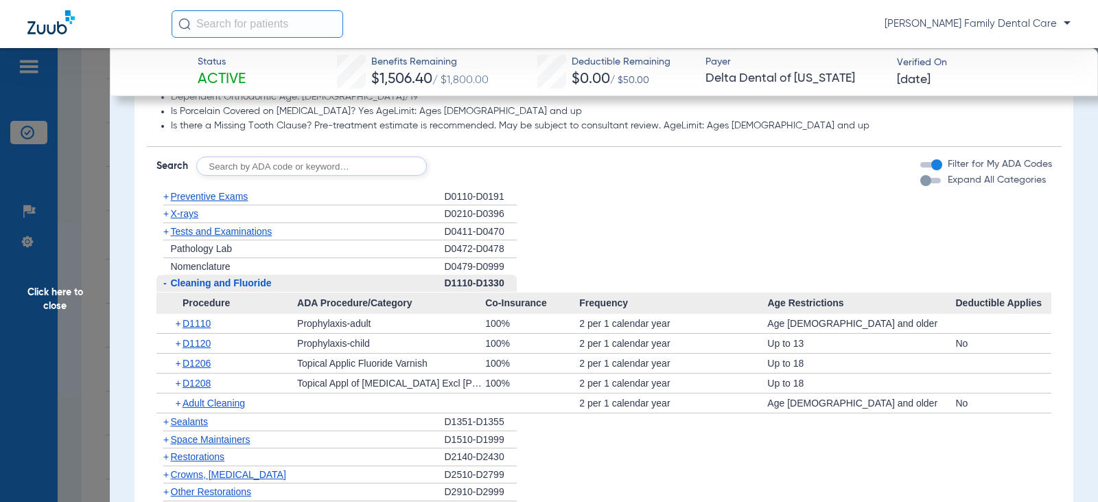
click at [165, 285] on span "-" at bounding box center [164, 282] width 3 height 11
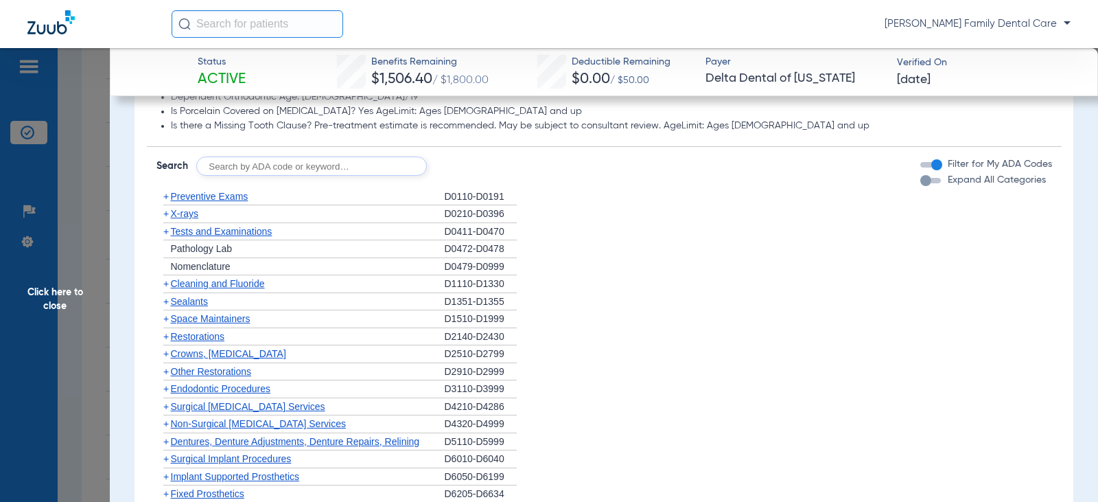
click at [166, 214] on span "+" at bounding box center [165, 213] width 5 height 11
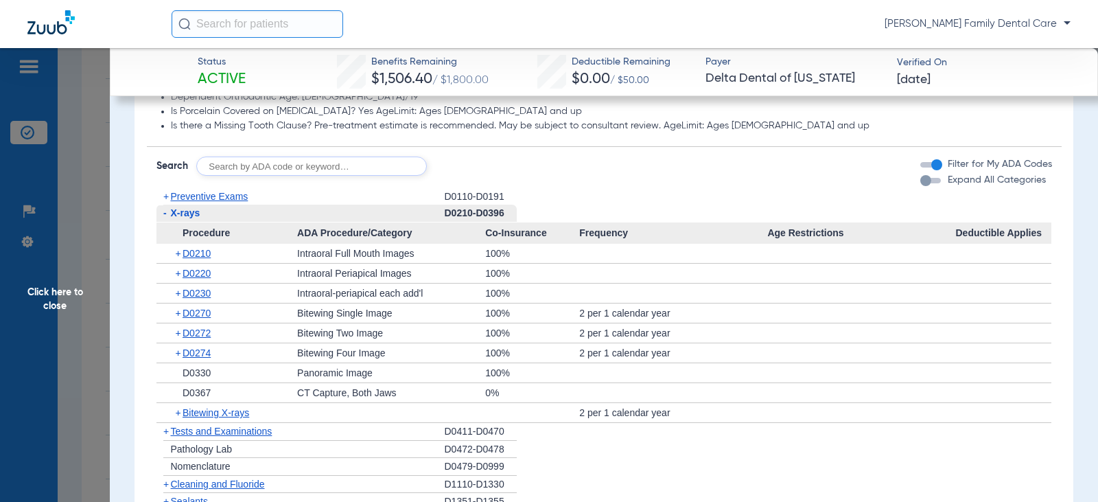
click at [178, 251] on span "+" at bounding box center [180, 253] width 8 height 19
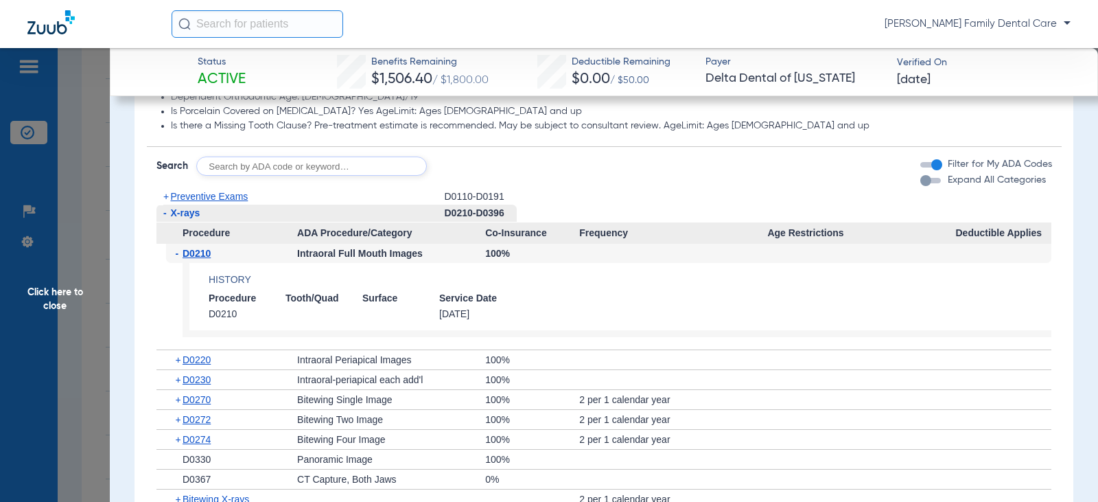
click at [178, 251] on span "-" at bounding box center [180, 253] width 8 height 19
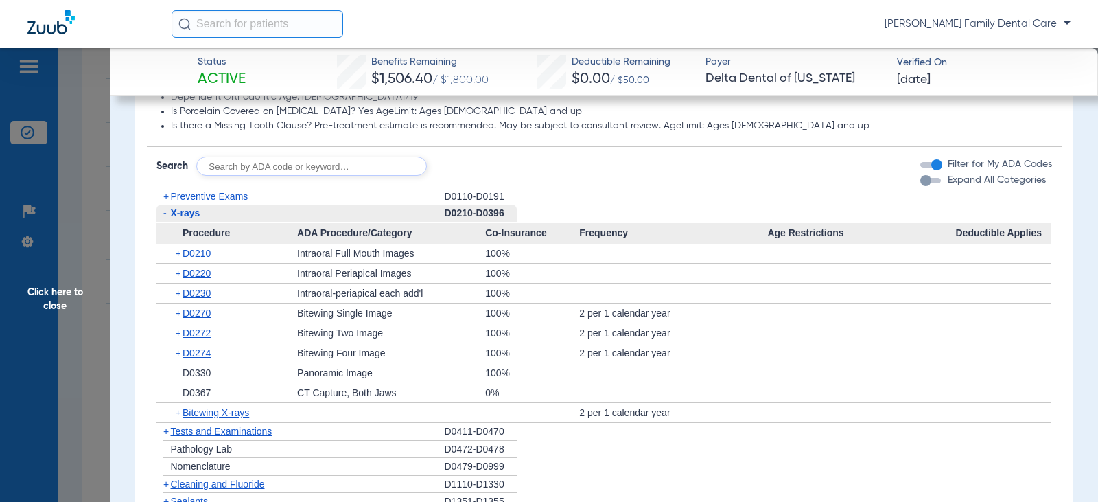
click at [163, 213] on span "-" at bounding box center [164, 212] width 3 height 11
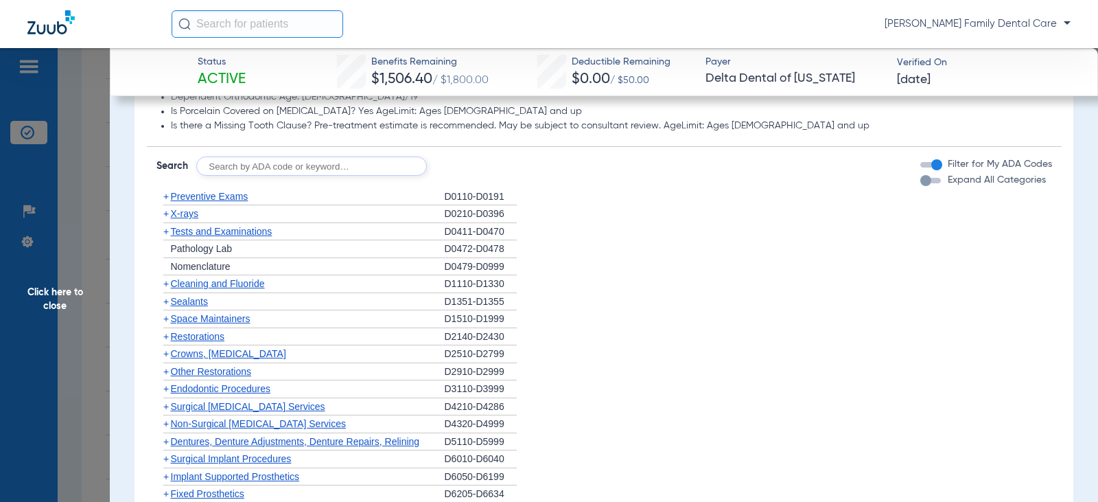
click at [167, 233] on span "+" at bounding box center [165, 231] width 5 height 11
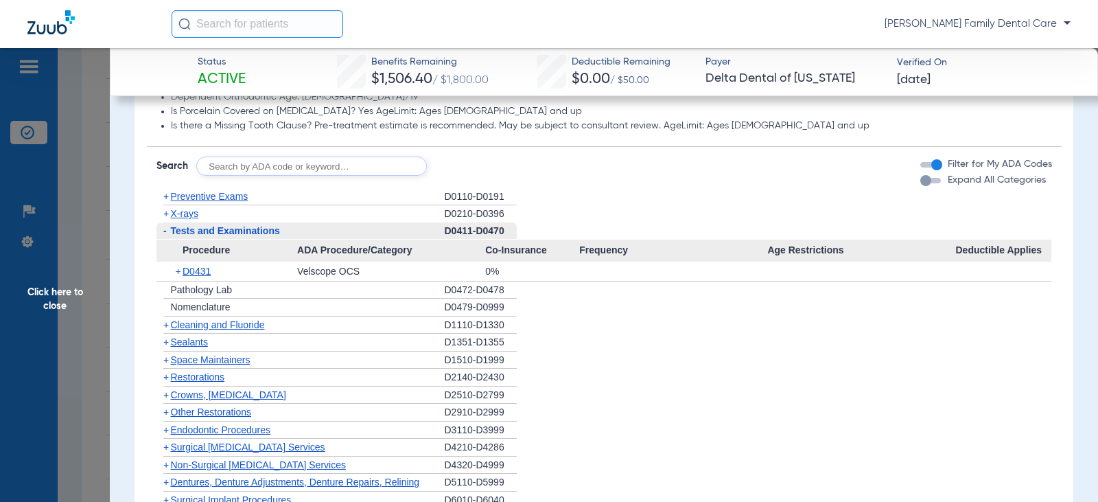
click at [167, 233] on span "-" at bounding box center [163, 230] width 14 height 17
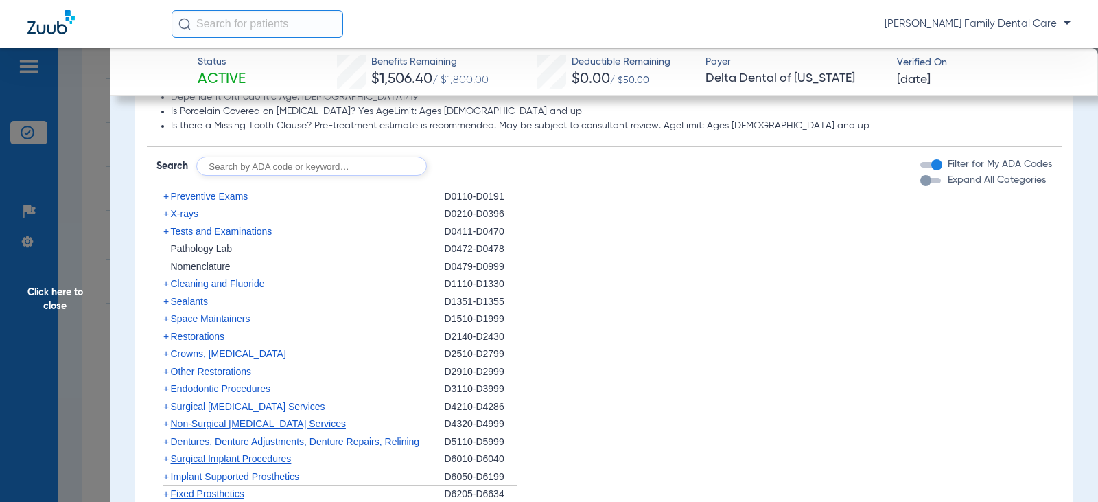
click at [166, 353] on span "+" at bounding box center [165, 353] width 5 height 11
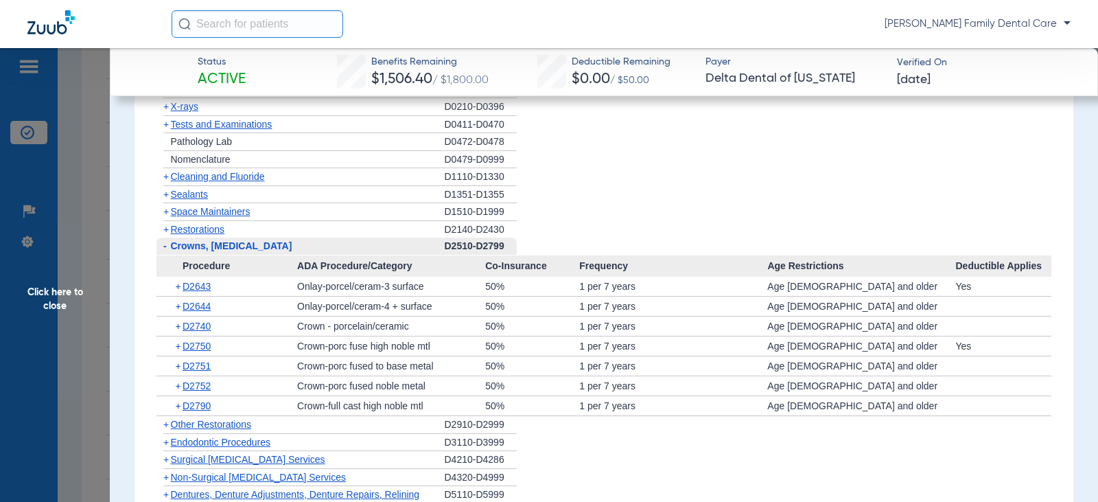
scroll to position [1373, 0]
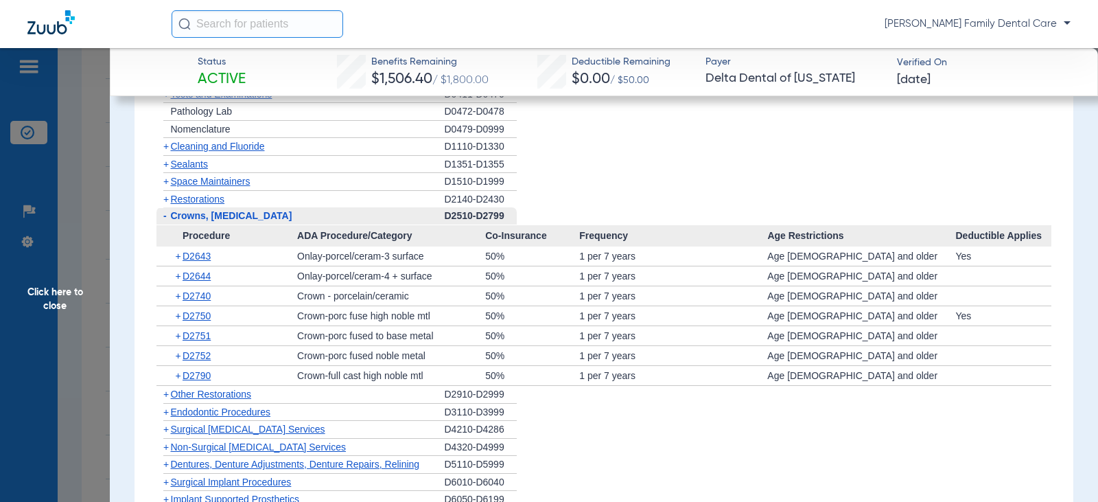
click at [162, 216] on span "-" at bounding box center [163, 215] width 14 height 17
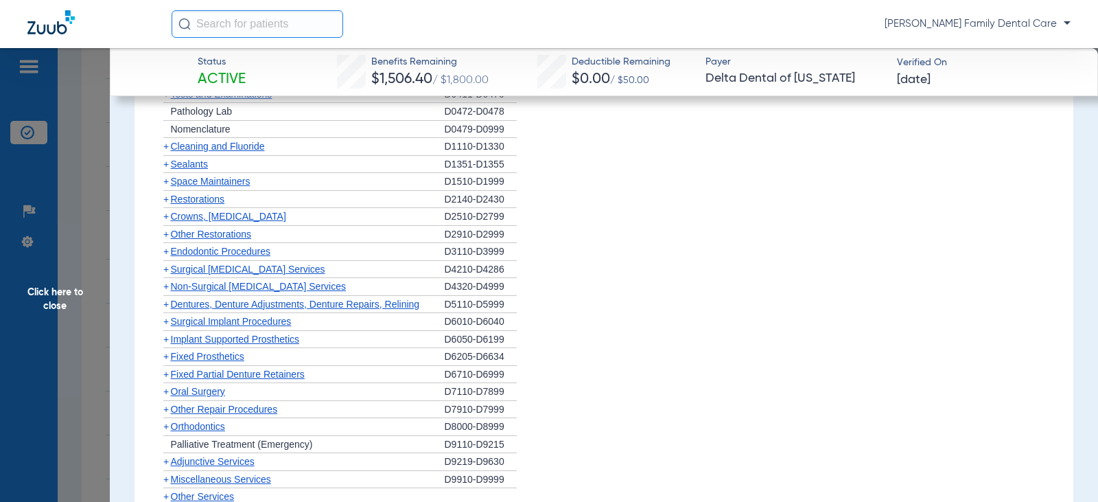
click at [164, 253] on span "+" at bounding box center [165, 251] width 5 height 11
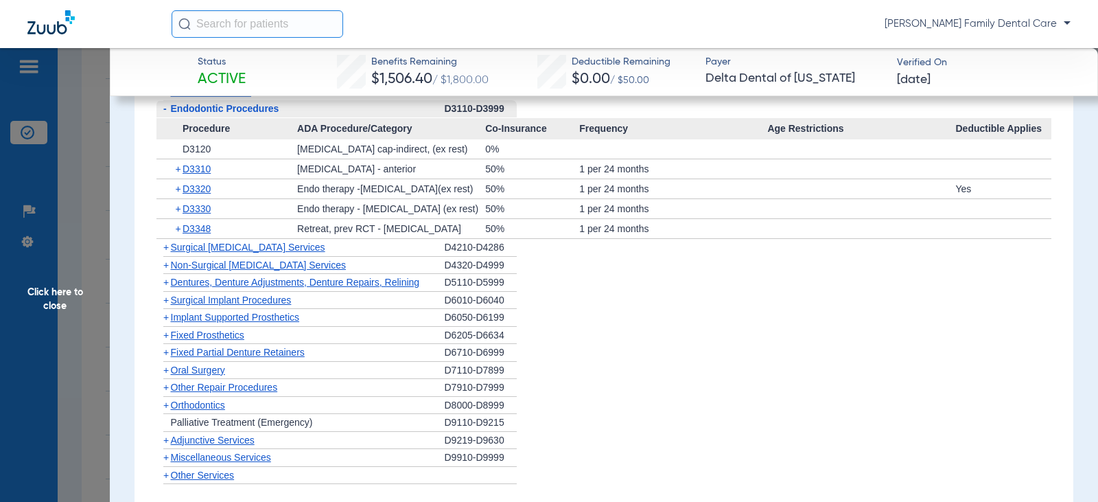
scroll to position [1647, 0]
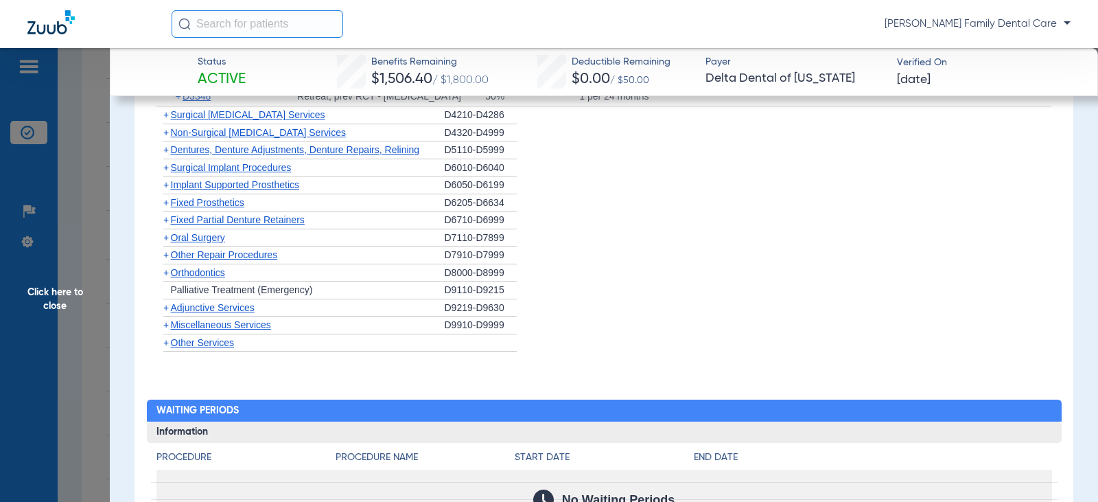
click at [165, 324] on span "+" at bounding box center [165, 324] width 5 height 11
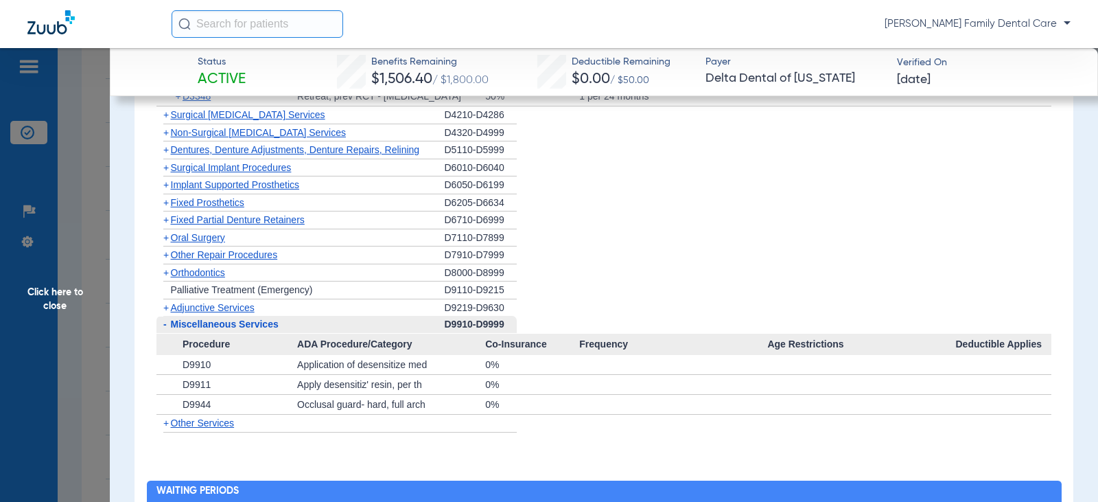
click at [166, 309] on span "+" at bounding box center [165, 307] width 5 height 11
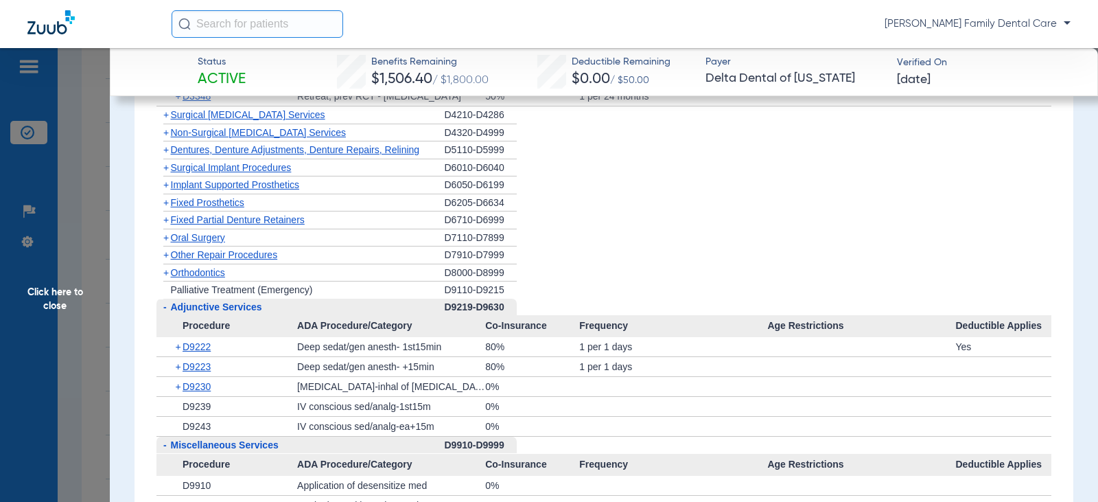
click at [165, 187] on span "+" at bounding box center [165, 184] width 5 height 11
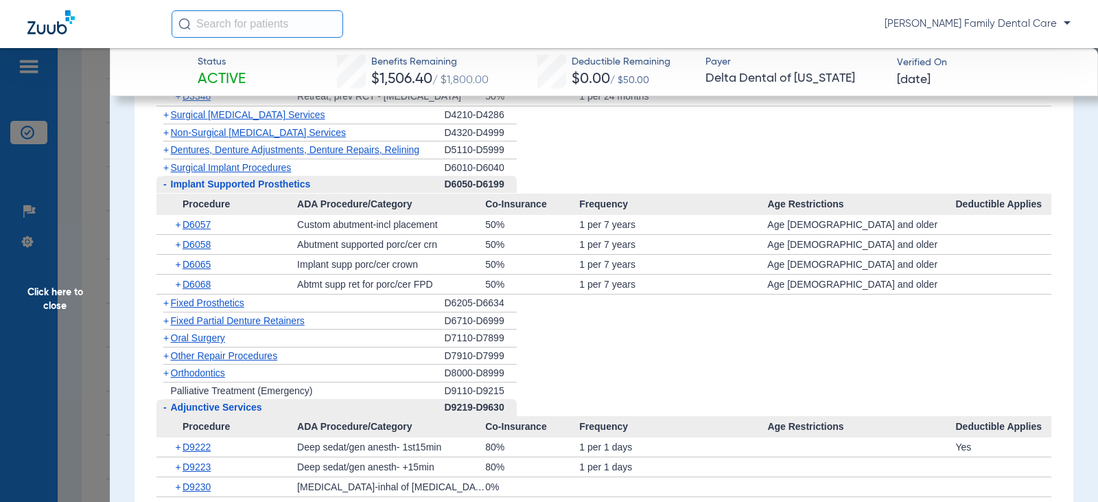
click at [34, 294] on span "Click here to close" at bounding box center [55, 299] width 110 height 502
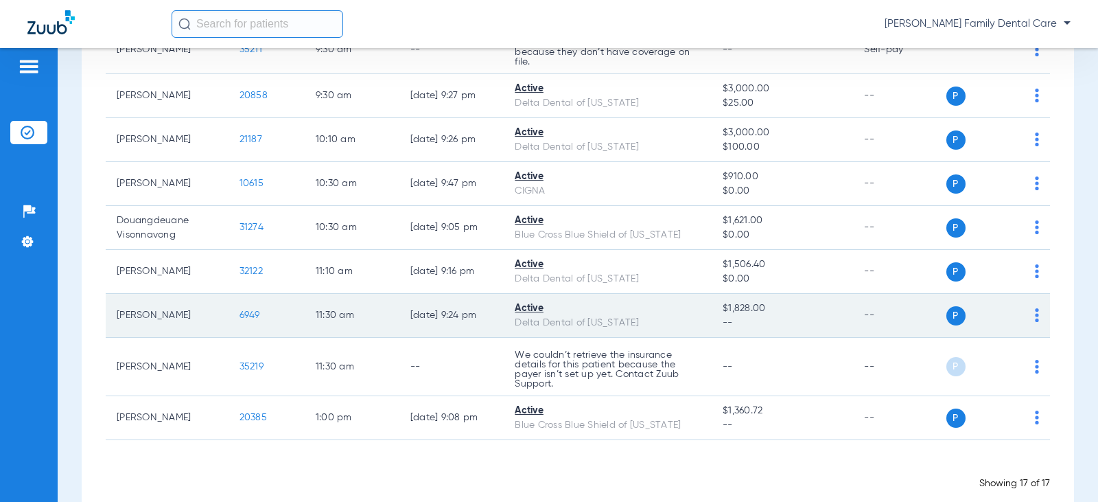
scroll to position [623, 0]
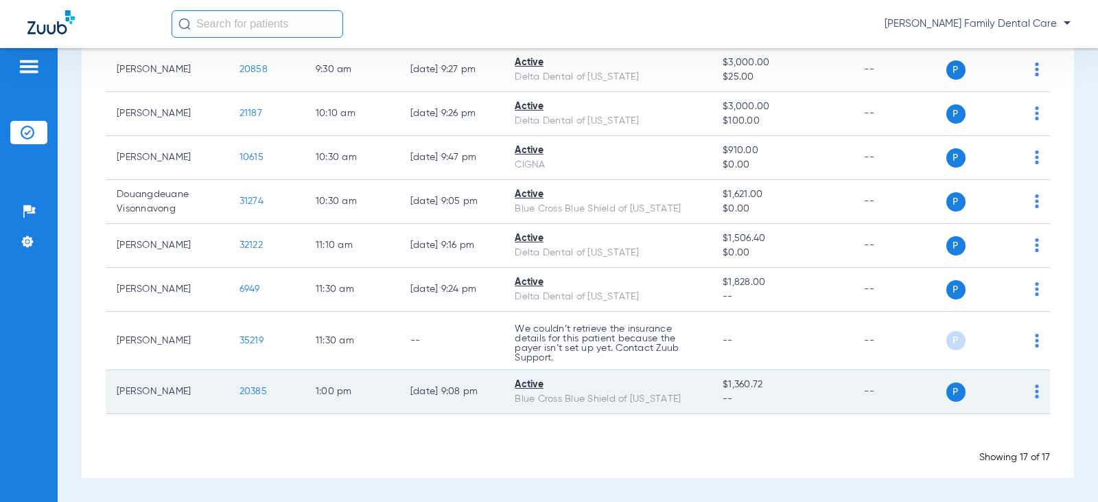
click at [257, 389] on span "20385" at bounding box center [253, 391] width 27 height 10
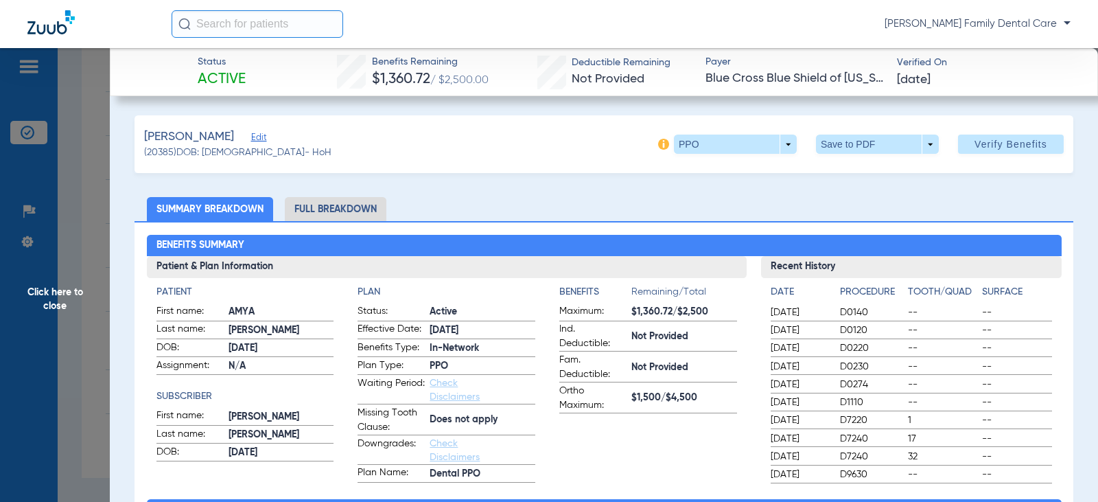
click at [347, 208] on li "Full Breakdown" at bounding box center [336, 209] width 102 height 24
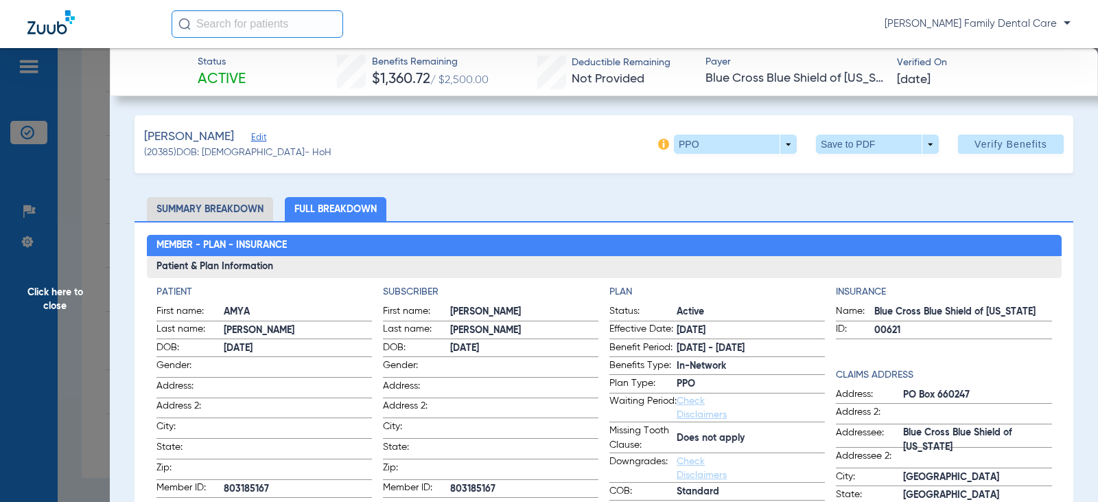
click at [51, 286] on span "Click here to close" at bounding box center [55, 299] width 110 height 502
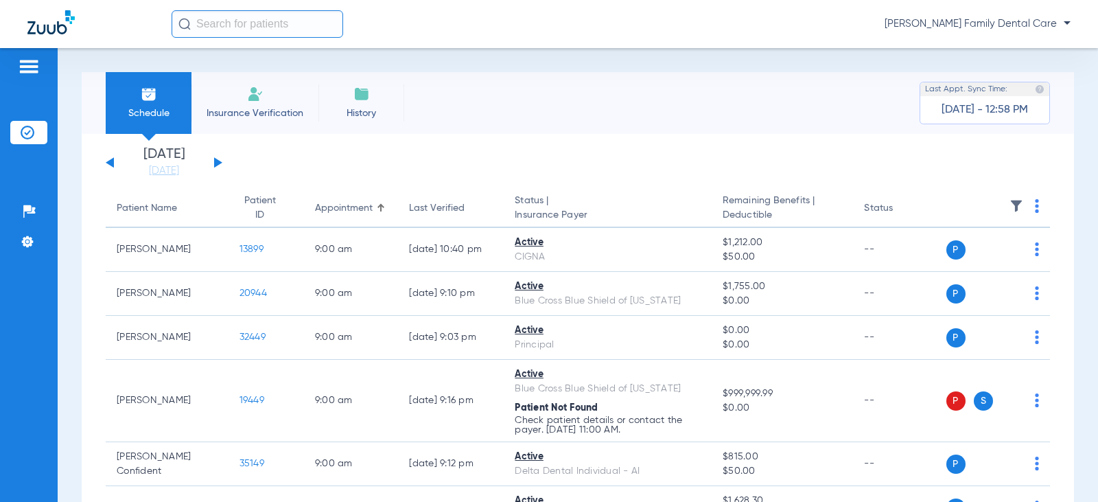
click at [216, 159] on div "[DATE] [DATE] [DATE] [DATE] [DATE] [DATE] [DATE] [DATE] [DATE] [DATE] [DATE] [D…" at bounding box center [164, 163] width 117 height 30
click at [216, 163] on button at bounding box center [218, 162] width 8 height 10
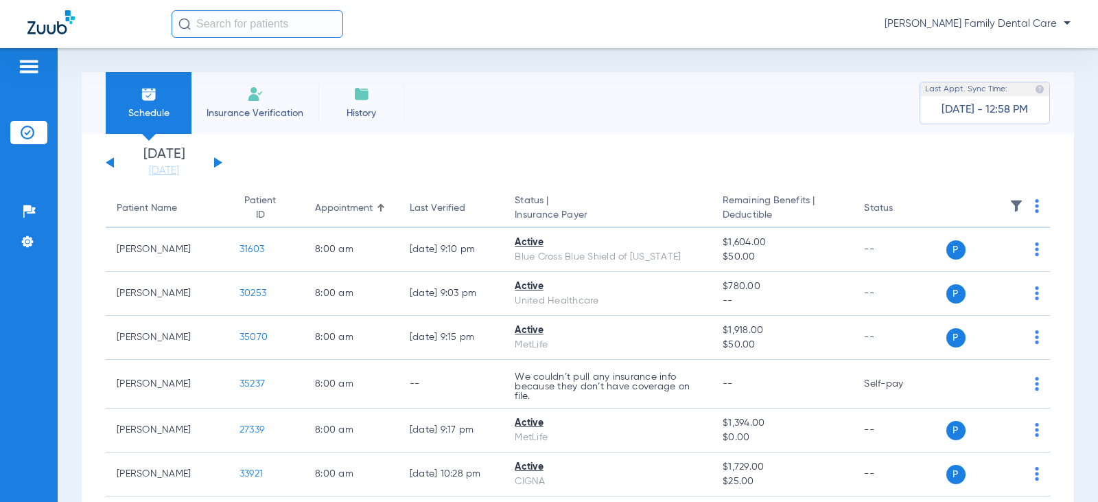
click at [216, 163] on button at bounding box center [218, 162] width 8 height 10
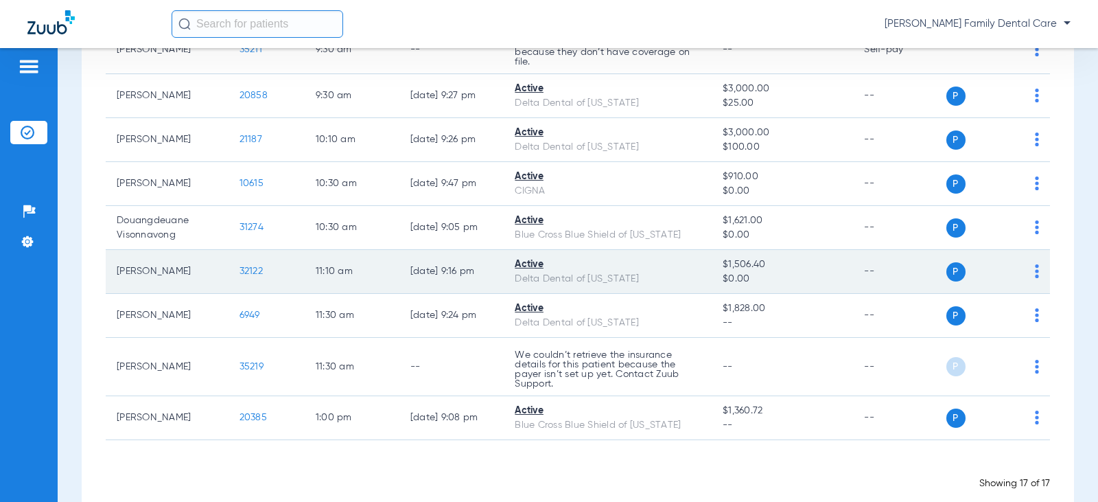
scroll to position [623, 0]
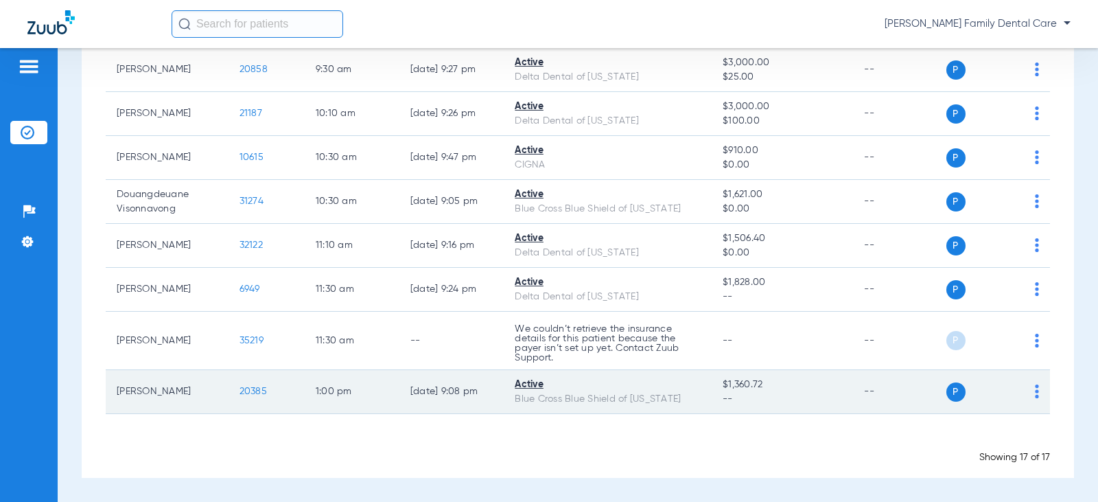
click at [249, 390] on span "20385" at bounding box center [253, 391] width 27 height 10
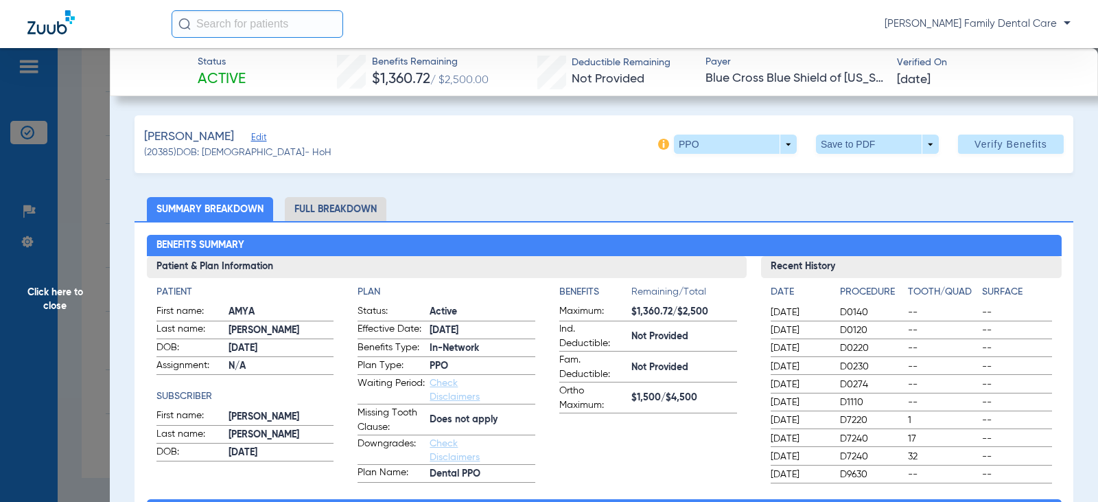
click at [337, 214] on li "Full Breakdown" at bounding box center [336, 209] width 102 height 24
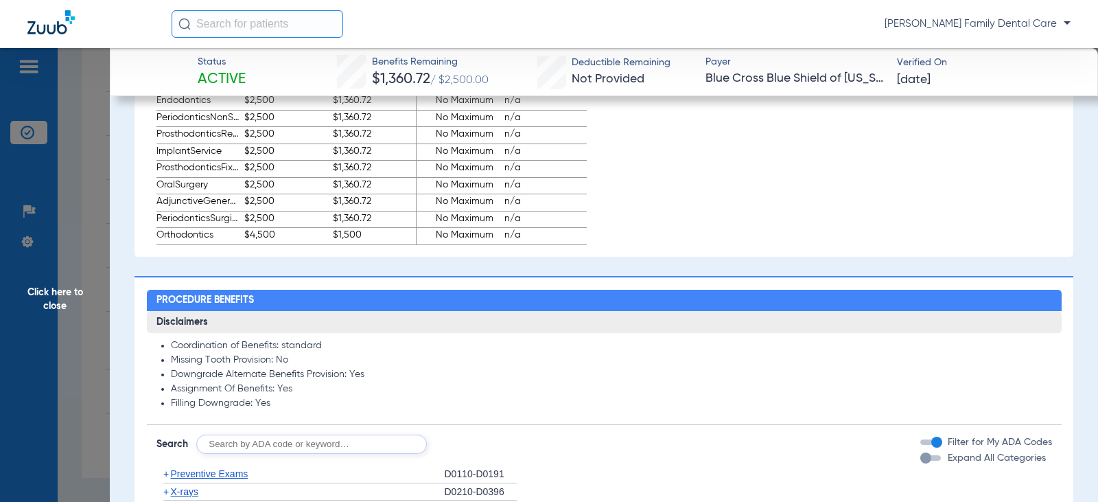
scroll to position [1098, 0]
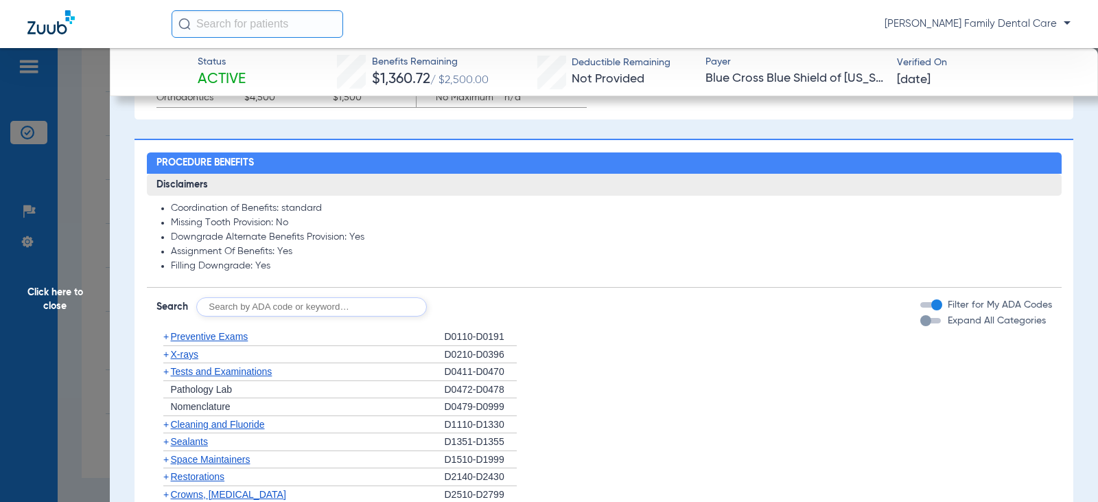
click at [167, 338] on span "+" at bounding box center [165, 336] width 5 height 11
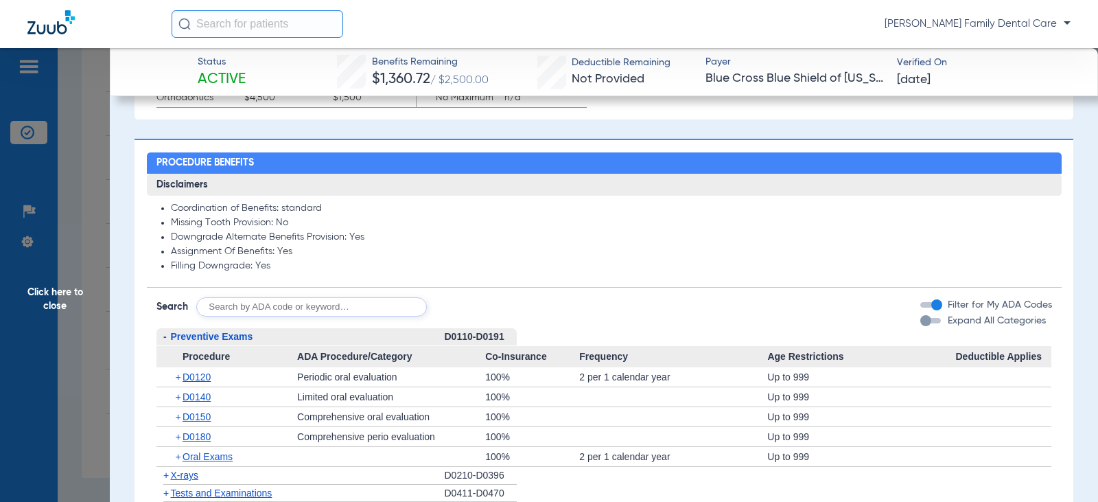
click at [167, 338] on span "-" at bounding box center [163, 336] width 14 height 17
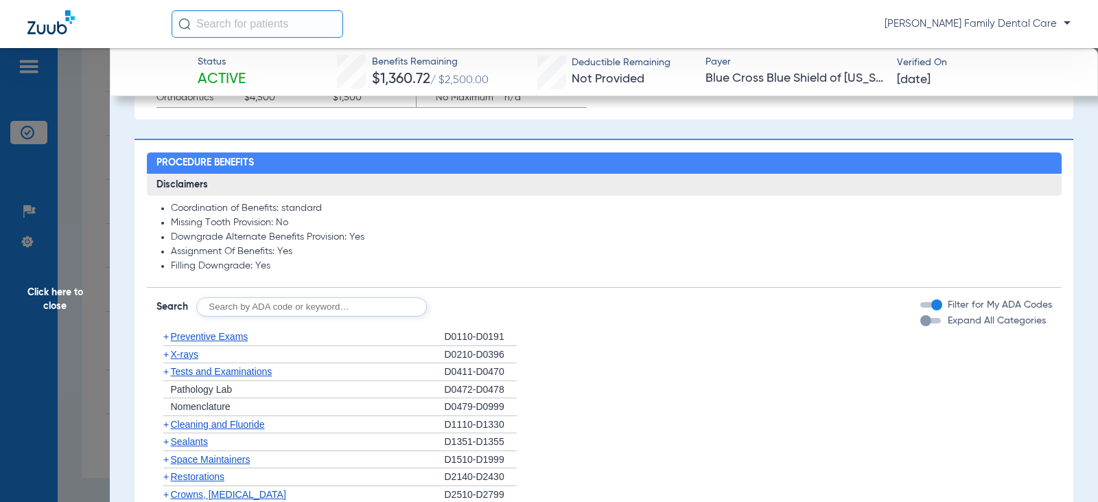
click at [163, 425] on span "+" at bounding box center [165, 424] width 5 height 11
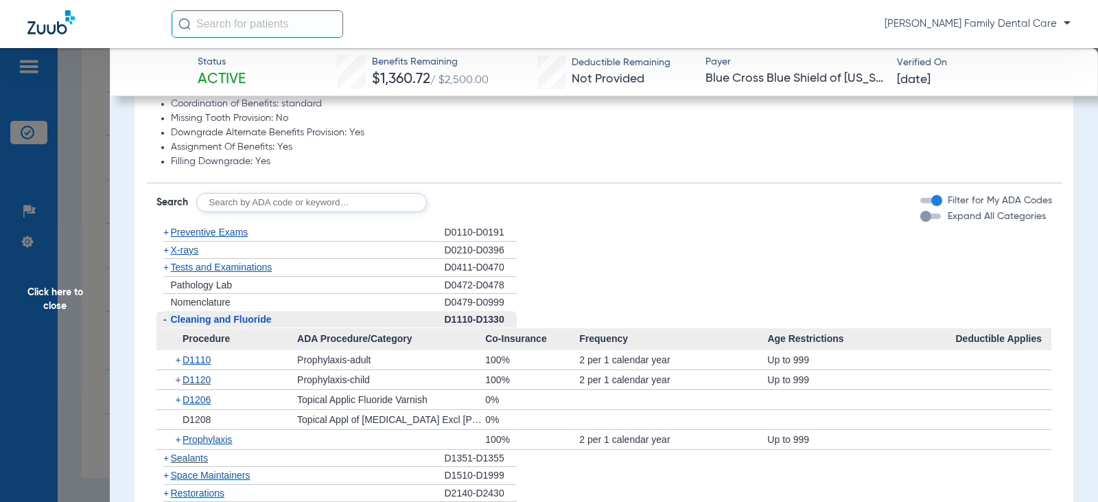
scroll to position [1235, 0]
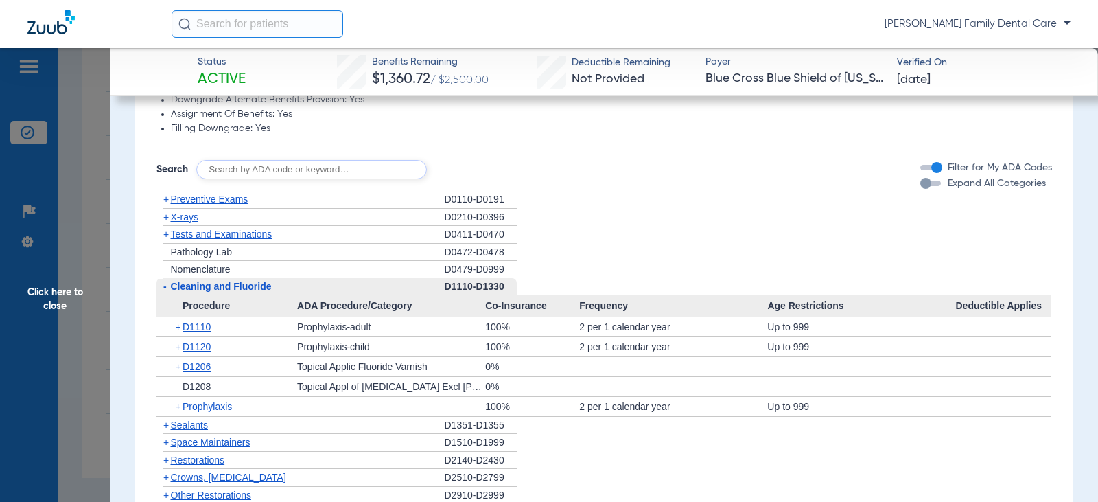
click at [163, 286] on span "-" at bounding box center [164, 286] width 3 height 11
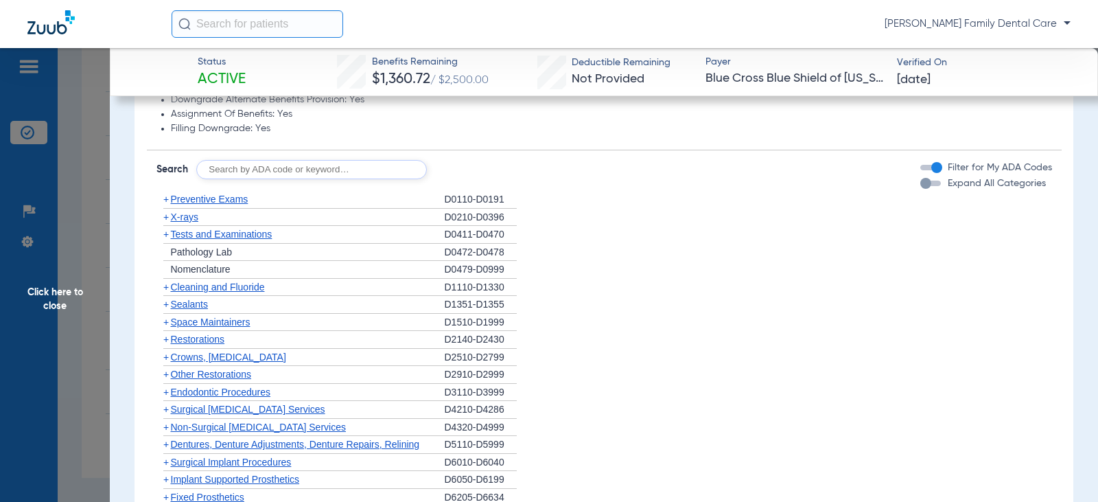
click at [165, 218] on span "+" at bounding box center [165, 216] width 5 height 11
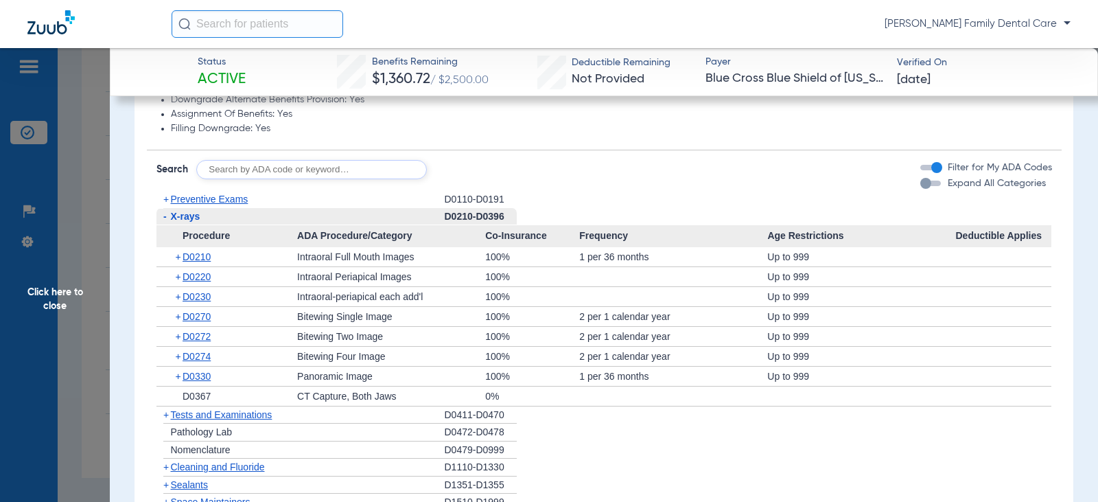
click at [164, 218] on span "-" at bounding box center [164, 216] width 3 height 11
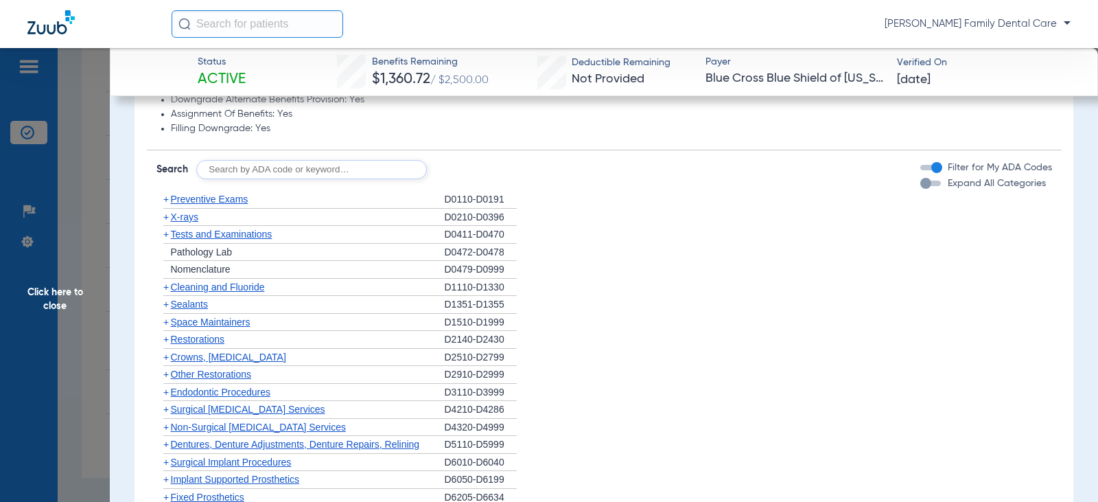
click at [165, 303] on span "+" at bounding box center [165, 304] width 5 height 11
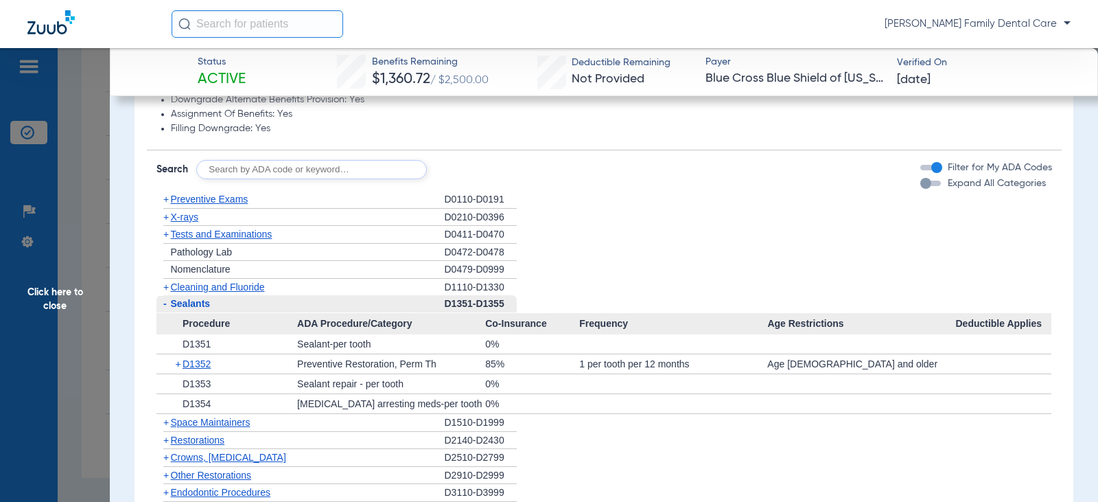
click at [165, 303] on span "-" at bounding box center [164, 303] width 3 height 11
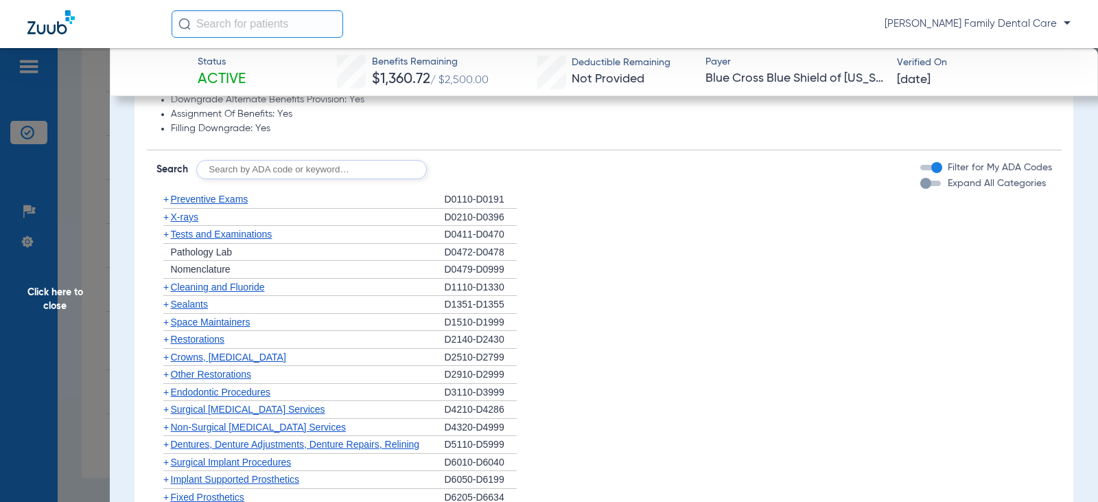
click at [165, 358] on span "+" at bounding box center [165, 356] width 5 height 11
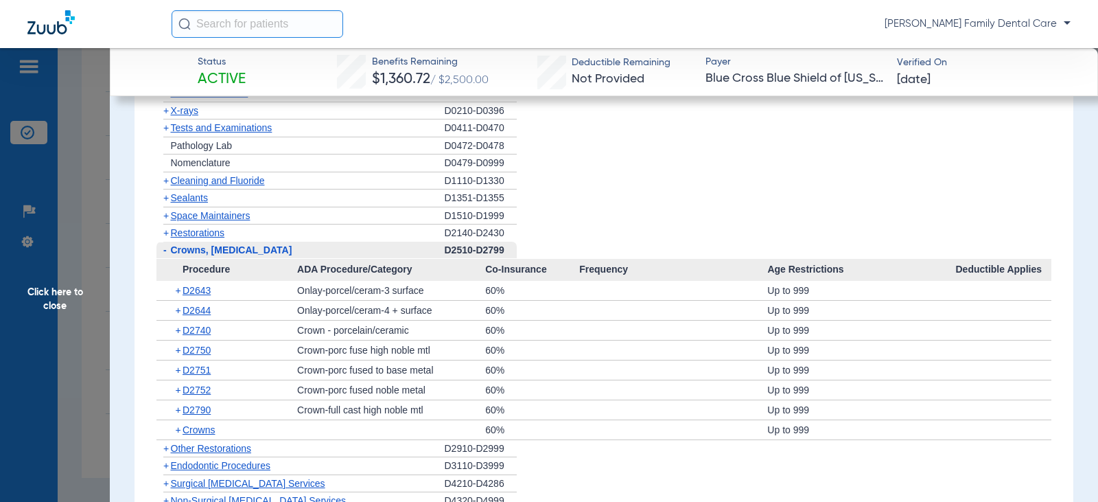
scroll to position [1510, 0]
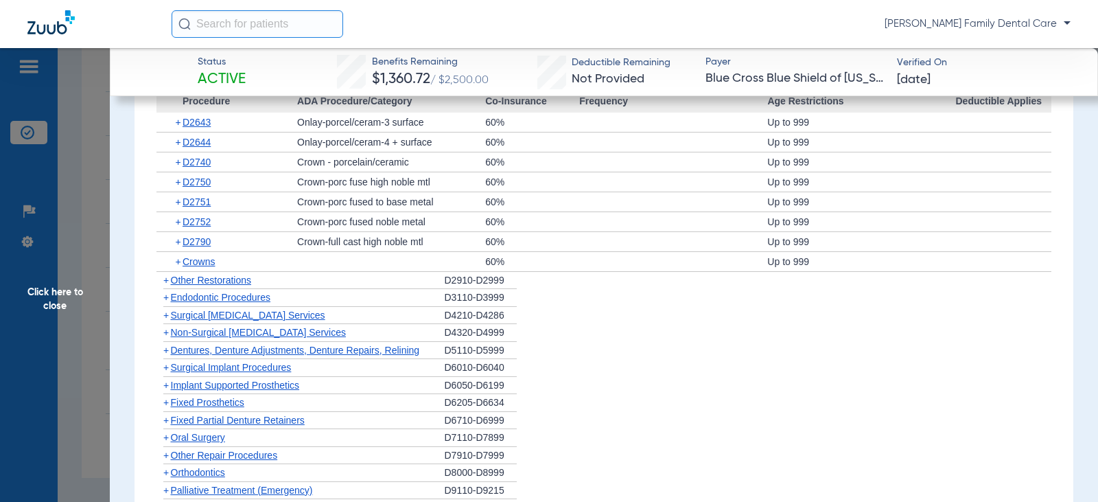
click at [168, 282] on span "+" at bounding box center [165, 280] width 5 height 11
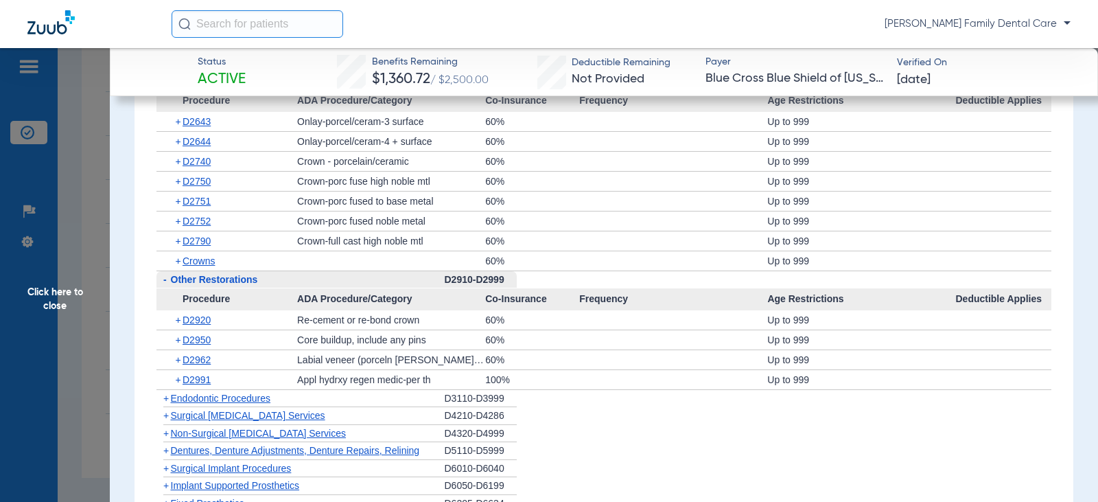
click at [168, 282] on span "-" at bounding box center [163, 279] width 14 height 17
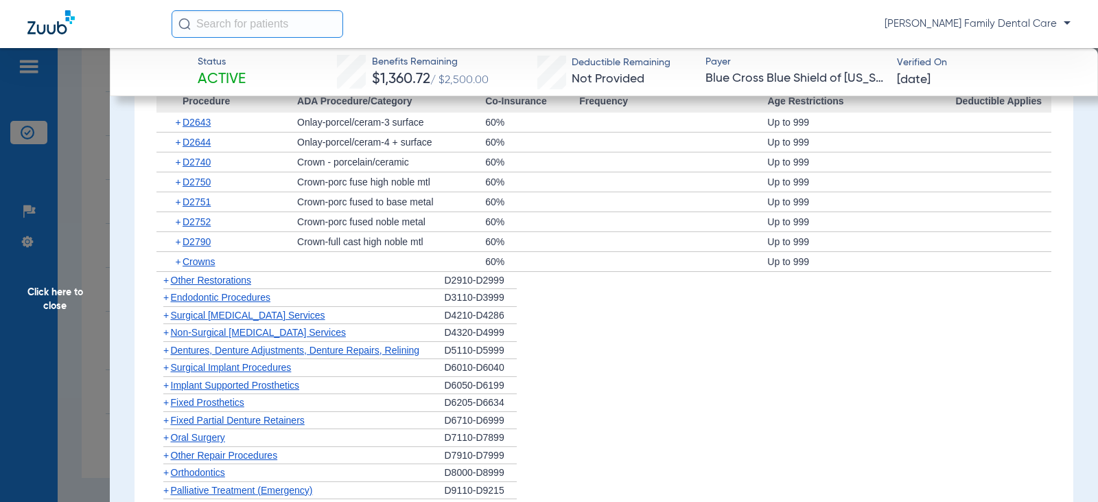
scroll to position [1235, 0]
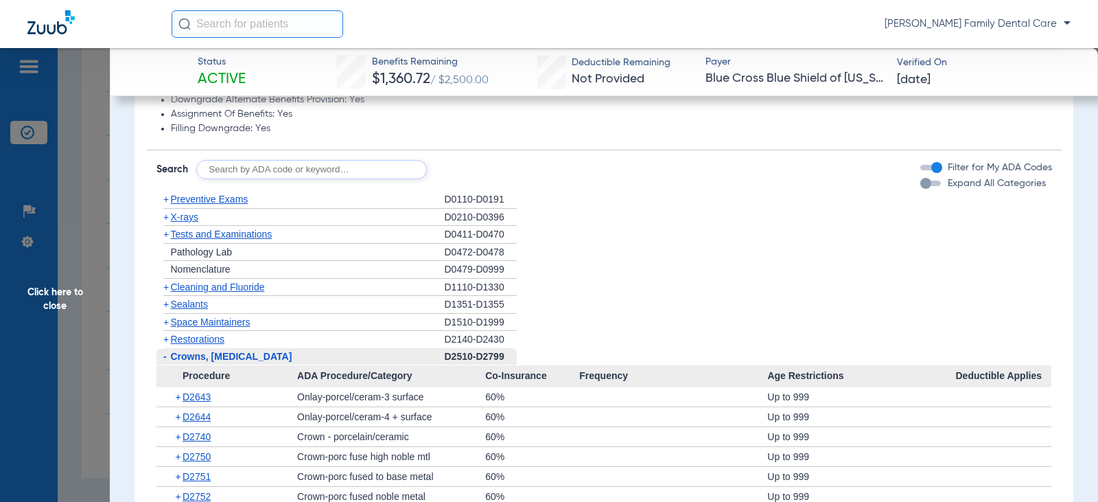
click at [165, 358] on span "-" at bounding box center [164, 356] width 3 height 11
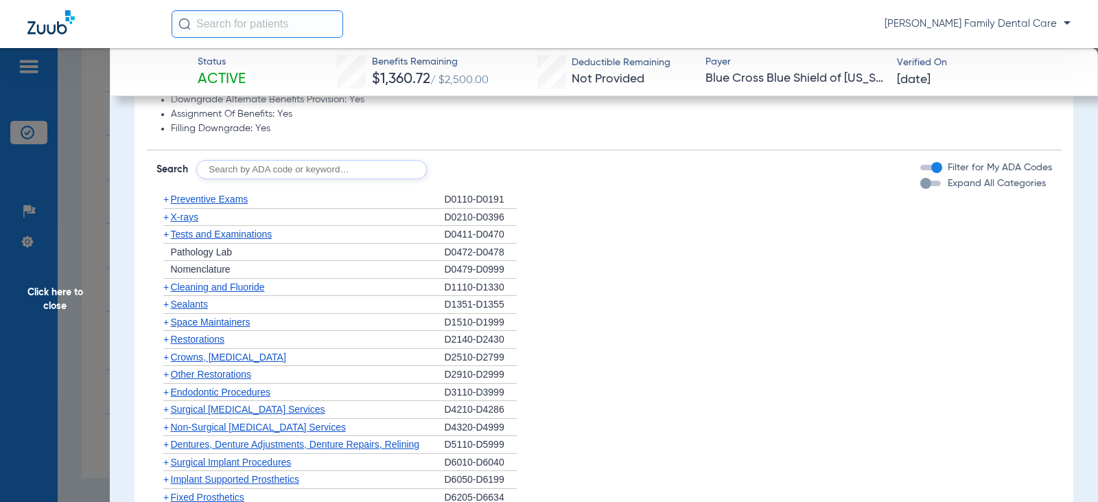
click at [168, 393] on span "+" at bounding box center [165, 391] width 5 height 11
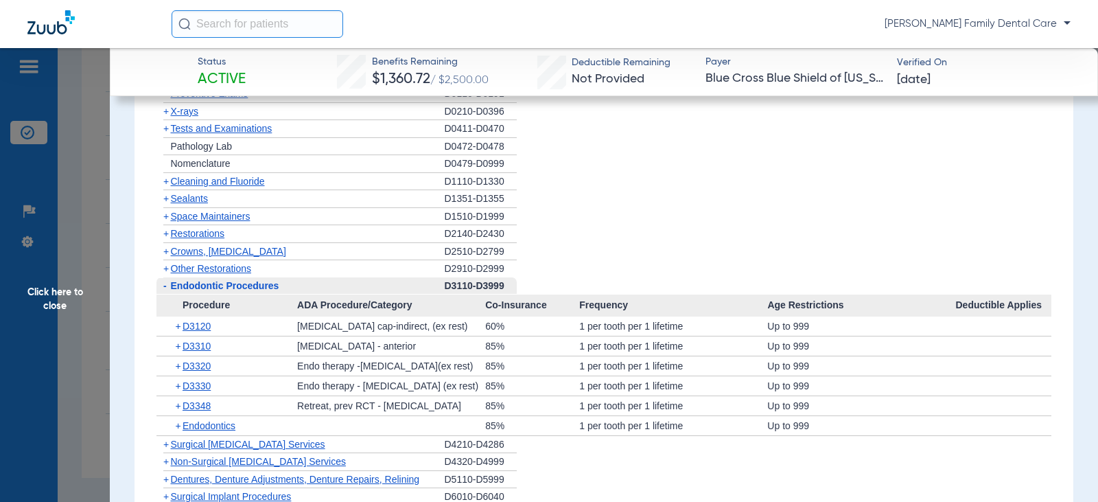
scroll to position [1373, 0]
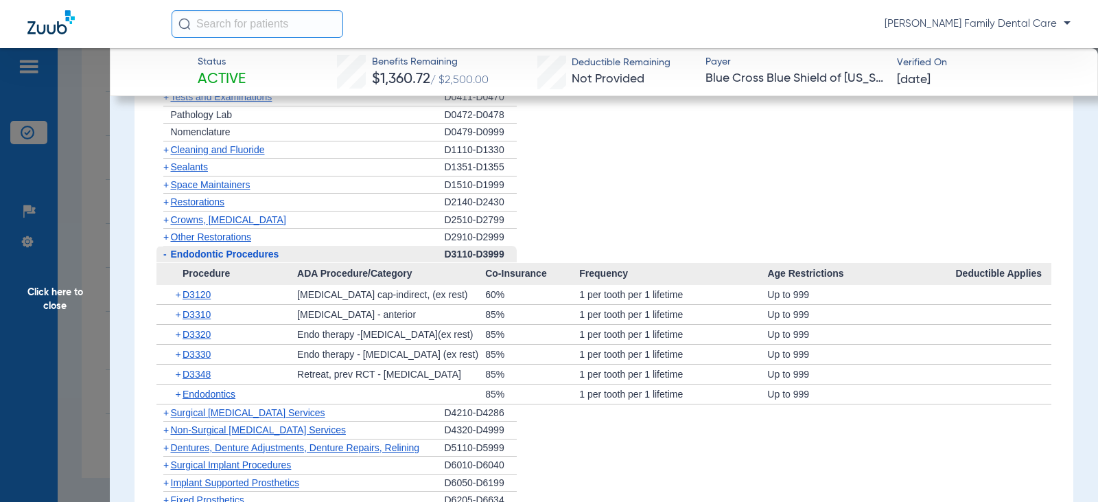
click at [164, 258] on span "-" at bounding box center [164, 253] width 3 height 11
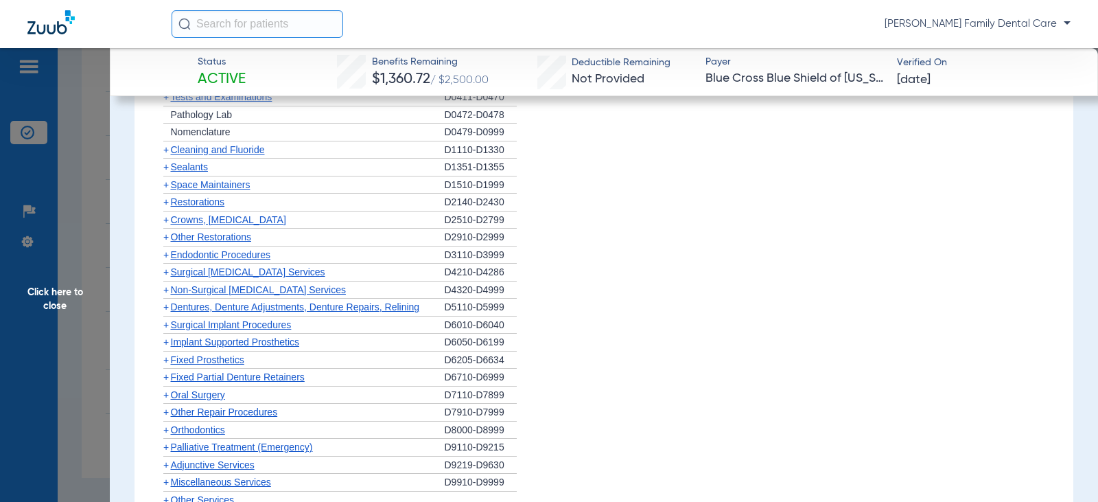
click at [165, 294] on span "+" at bounding box center [165, 289] width 5 height 11
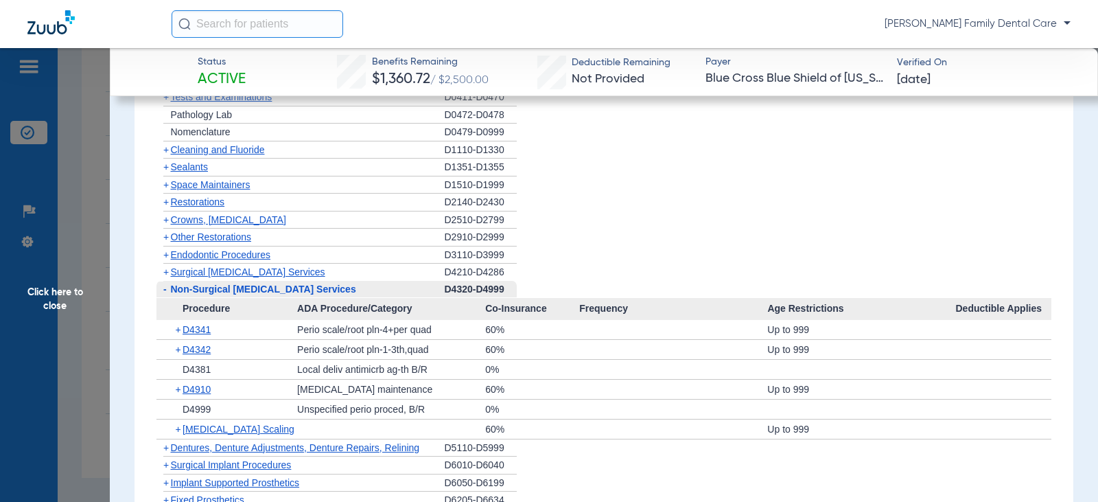
click at [60, 300] on span "Click here to close" at bounding box center [55, 299] width 110 height 502
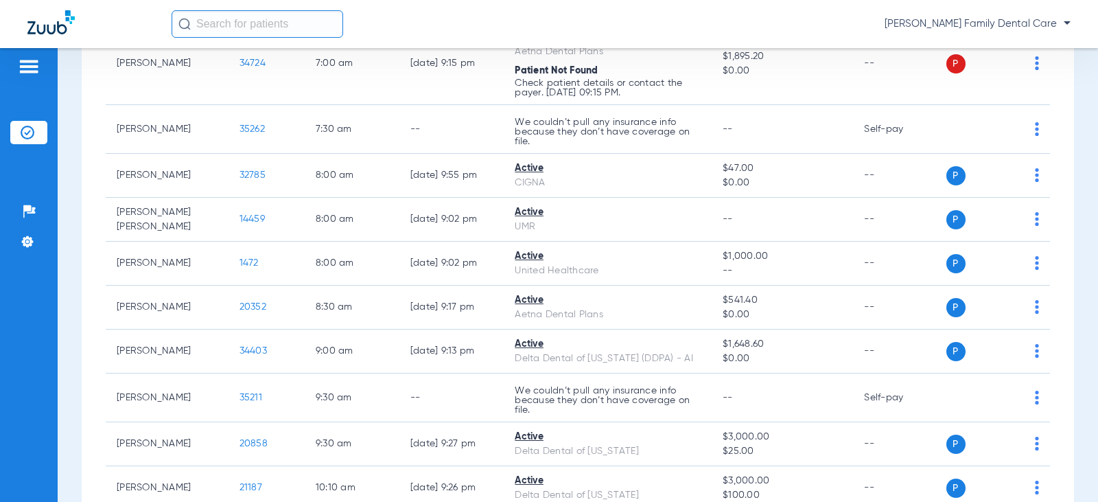
scroll to position [0, 0]
